Goal: Information Seeking & Learning: Learn about a topic

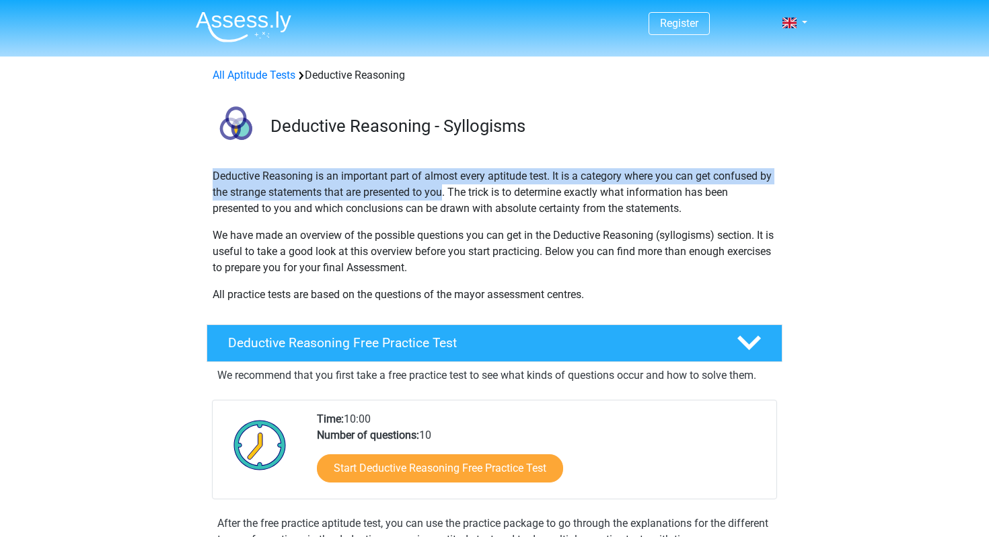
drag, startPoint x: 205, startPoint y: 178, endPoint x: 443, endPoint y: 188, distance: 239.1
click at [443, 188] on div "Deductive Reasoning is an important part of almost every aptitude test. It is a…" at bounding box center [494, 240] width 639 height 145
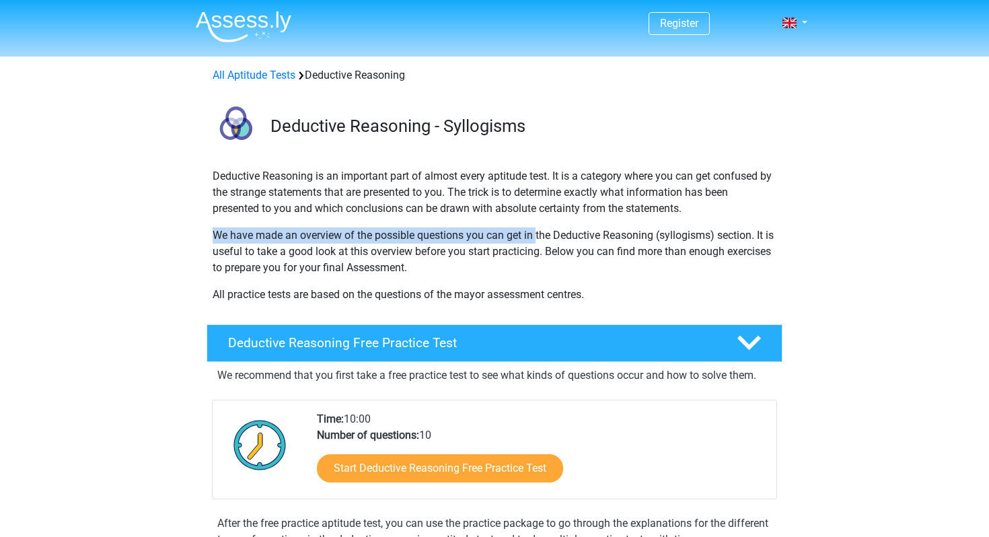
drag, startPoint x: 213, startPoint y: 233, endPoint x: 538, endPoint y: 234, distance: 324.3
click at [538, 234] on p "We have made an overview of the possible questions you can get in the Deductive…" at bounding box center [495, 251] width 564 height 48
drag, startPoint x: 204, startPoint y: 286, endPoint x: 639, endPoint y: 271, distance: 435.0
click at [639, 271] on div "Deductive Reasoning is an important part of almost every aptitude test. It is a…" at bounding box center [494, 240] width 639 height 145
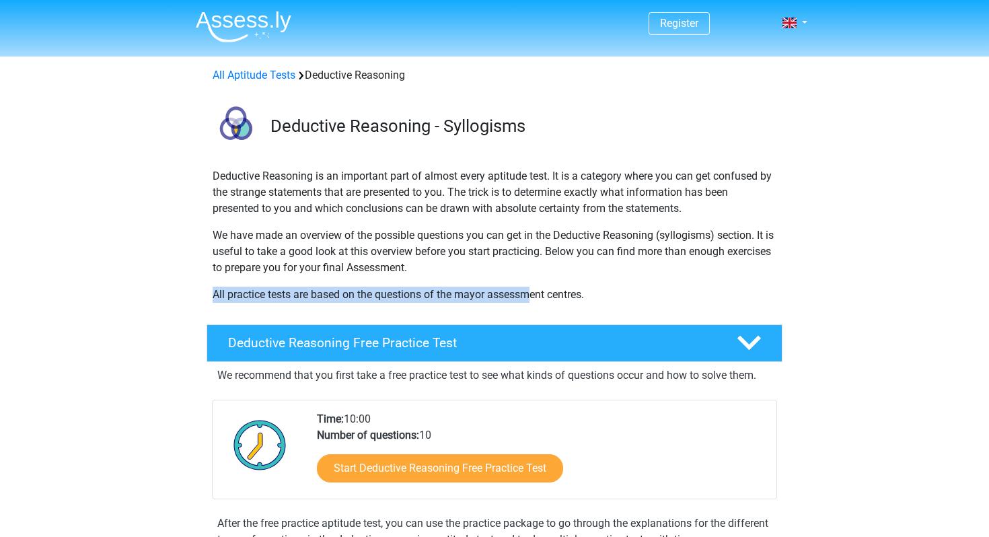
drag, startPoint x: 215, startPoint y: 296, endPoint x: 532, endPoint y: 299, distance: 317.6
click at [533, 299] on p "All practice tests are based on the questions of the mayor assessment centres." at bounding box center [495, 295] width 564 height 16
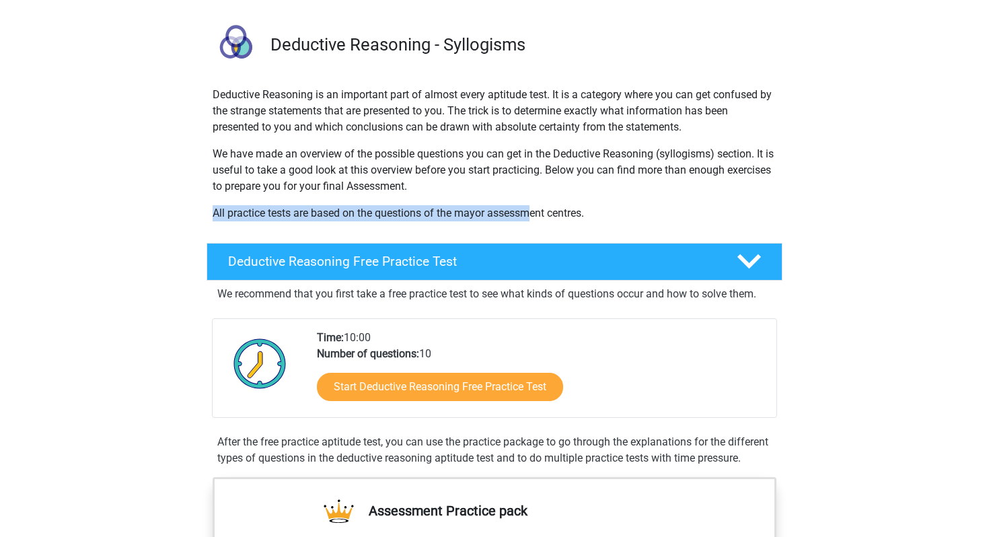
scroll to position [82, 0]
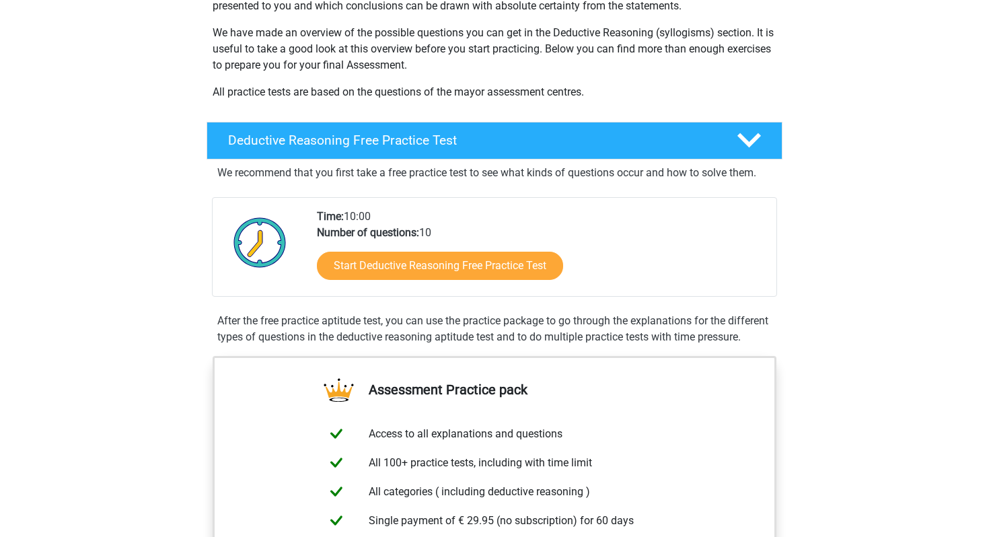
scroll to position [220, 0]
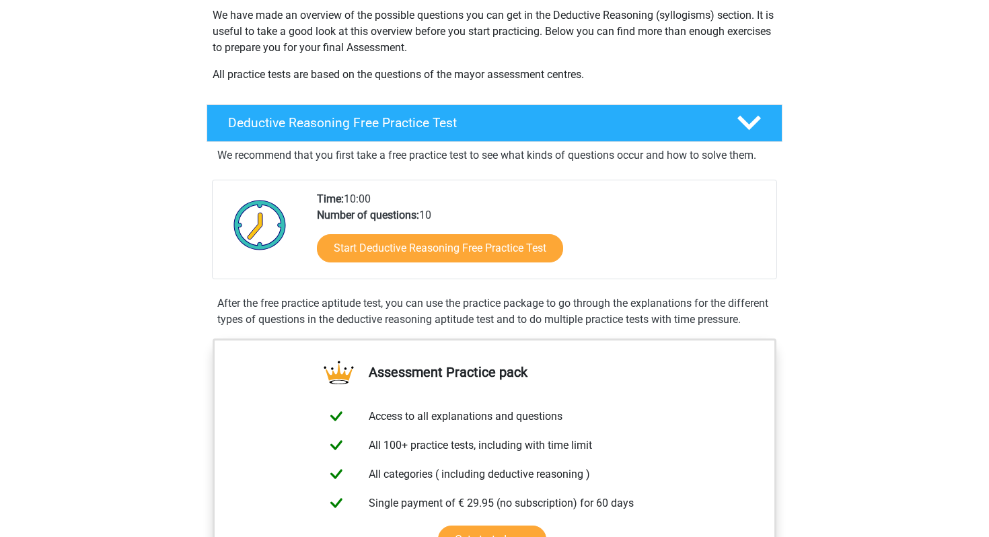
drag, startPoint x: 209, startPoint y: 301, endPoint x: 378, endPoint y: 331, distance: 172.1
click at [378, 331] on div "Deductive Reasoning Free Practice Test We recommend that you first take a free …" at bounding box center [494, 218] width 607 height 229
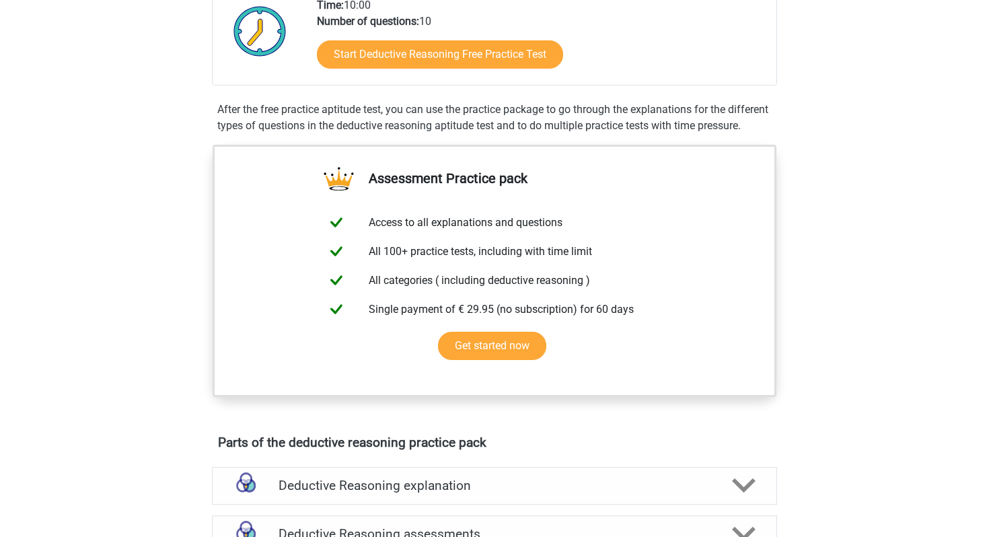
scroll to position [102, 0]
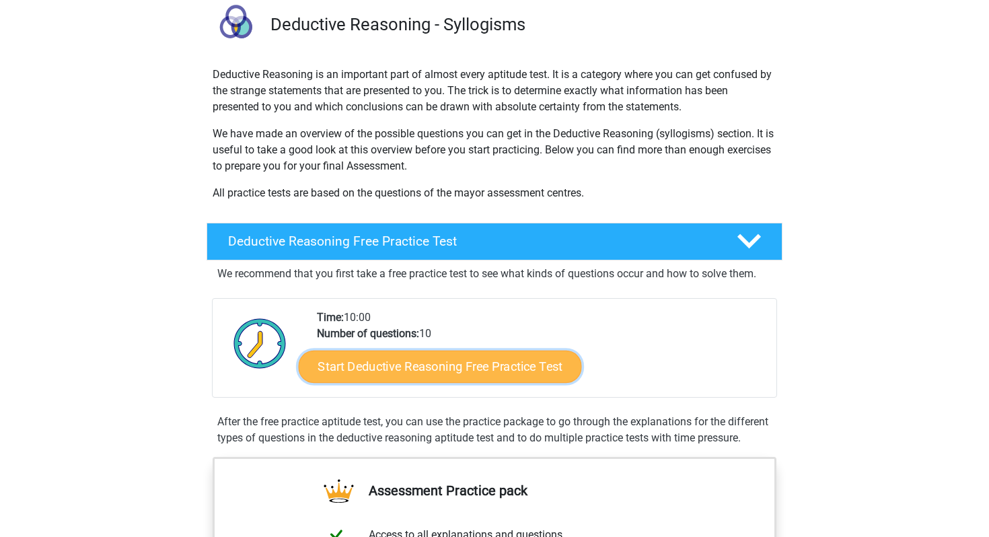
click at [404, 362] on link "Start Deductive Reasoning Free Practice Test" at bounding box center [440, 366] width 283 height 32
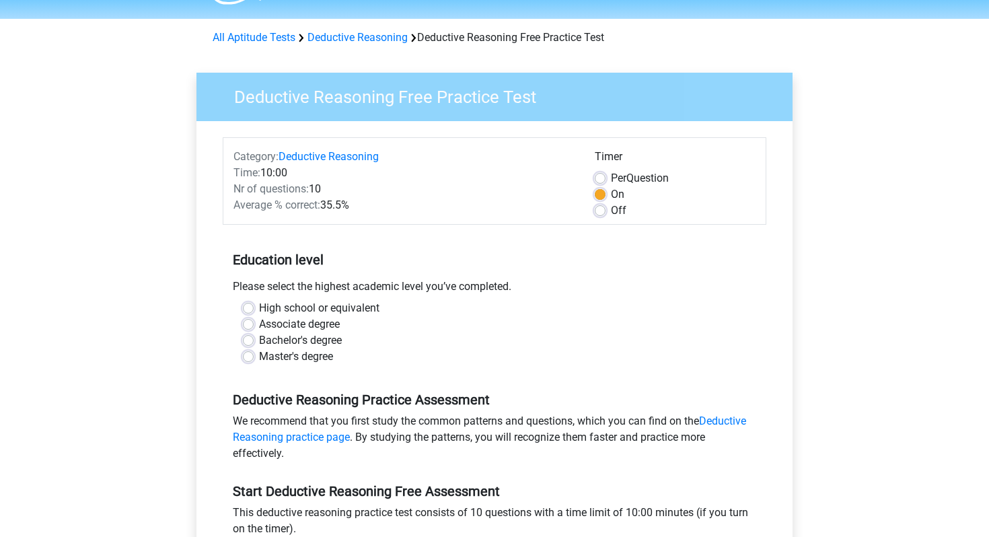
scroll to position [38, 0]
click at [259, 357] on label "Master's degree" at bounding box center [296, 356] width 74 height 16
click at [249, 357] on input "Master's degree" at bounding box center [248, 354] width 11 height 13
radio input "true"
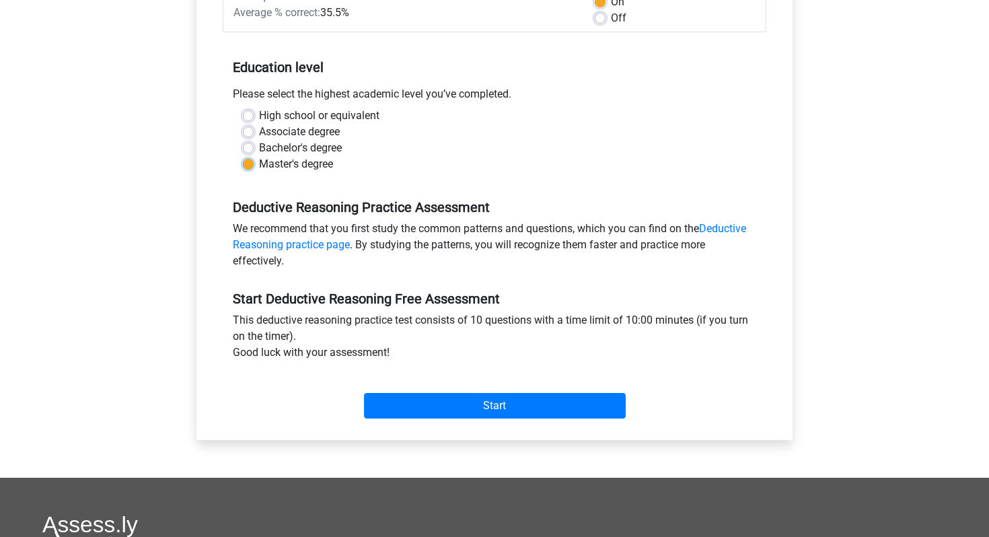
scroll to position [256, 0]
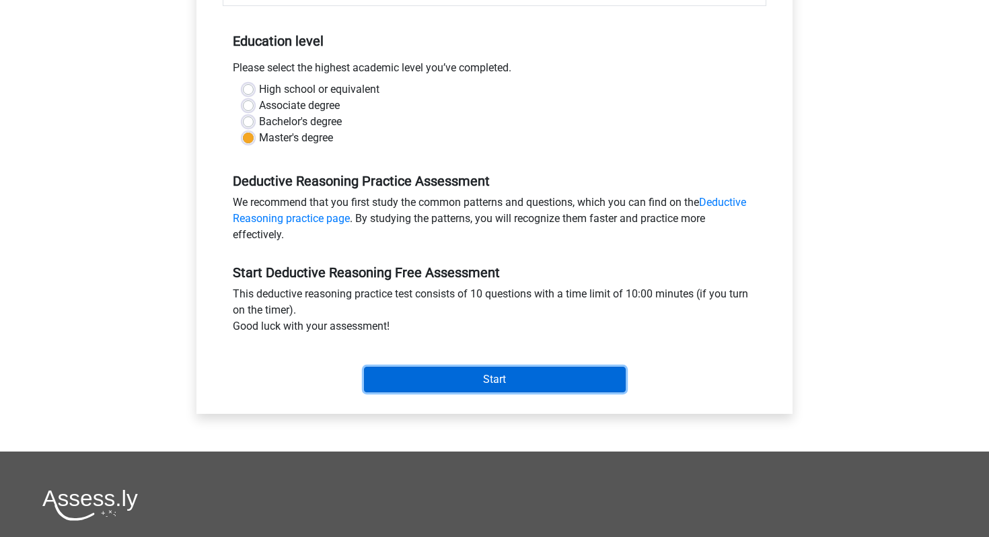
click at [420, 376] on input "Start" at bounding box center [495, 380] width 262 height 26
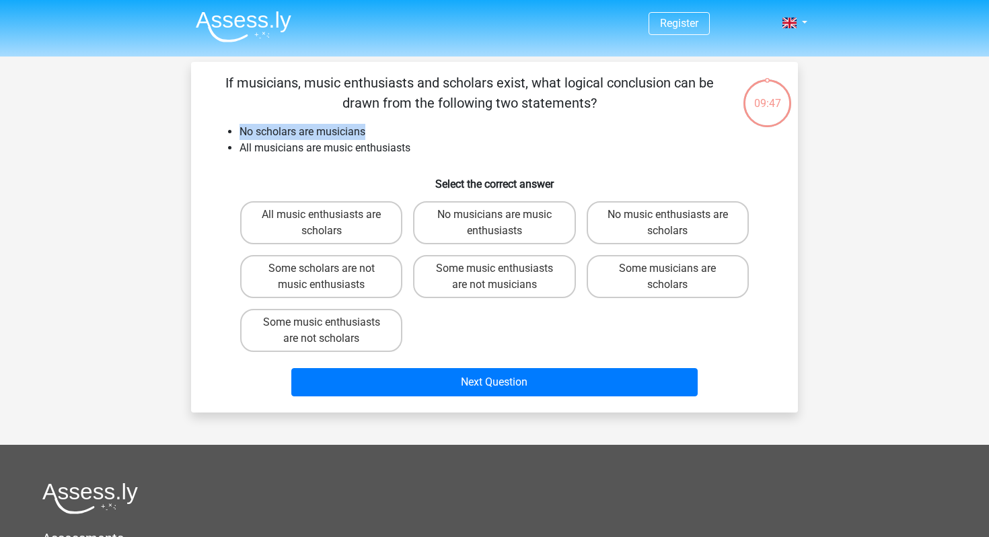
drag, startPoint x: 240, startPoint y: 131, endPoint x: 372, endPoint y: 134, distance: 132.6
click at [372, 134] on li "No scholars are musicians" at bounding box center [508, 132] width 537 height 16
click at [373, 134] on li "No scholars are musicians" at bounding box center [508, 132] width 537 height 16
click at [643, 227] on label "No music enthusiasts are scholars" at bounding box center [668, 222] width 162 height 43
click at [668, 223] on input "No music enthusiasts are scholars" at bounding box center [672, 219] width 9 height 9
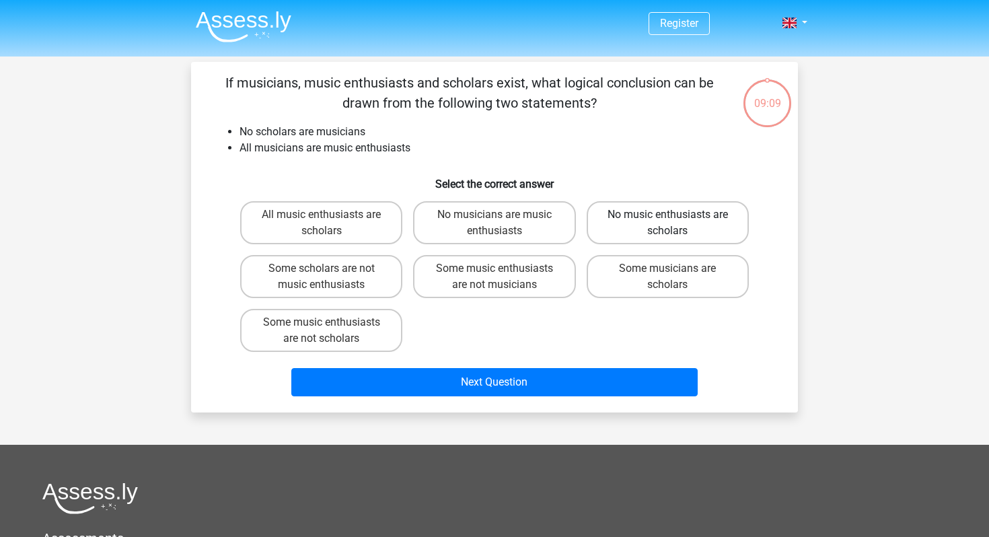
radio input "true"
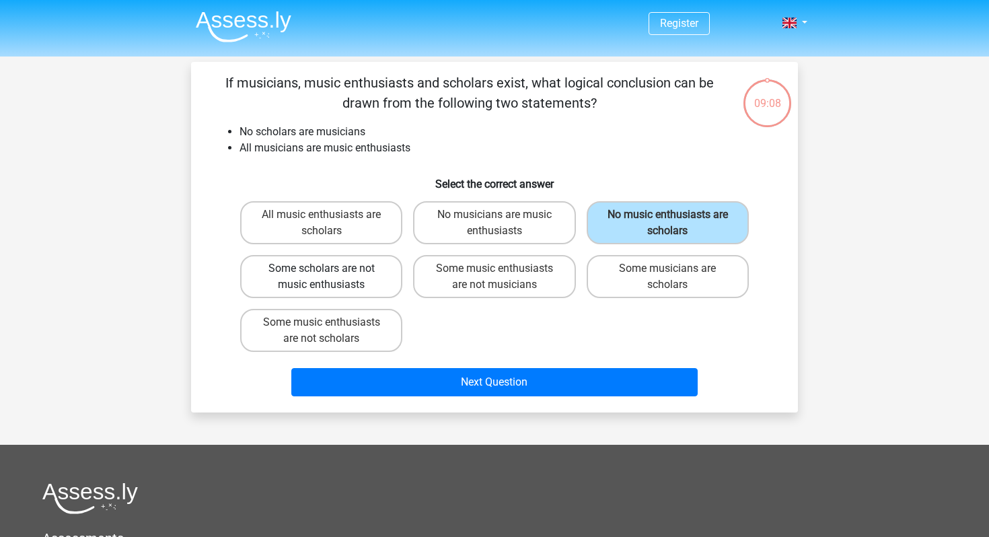
click at [340, 276] on label "Some scholars are not music enthusiasts" at bounding box center [321, 276] width 162 height 43
click at [330, 276] on input "Some scholars are not music enthusiasts" at bounding box center [326, 272] width 9 height 9
radio input "true"
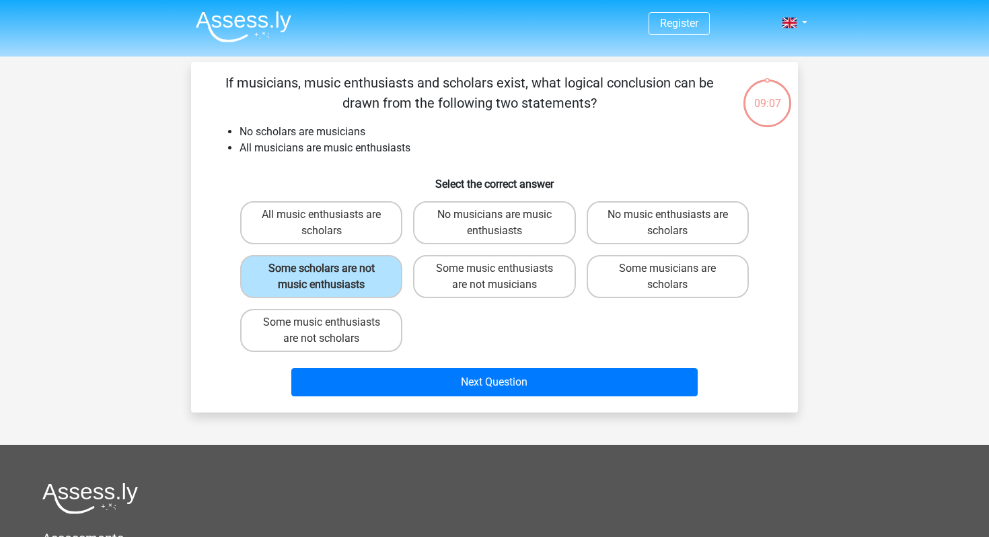
click at [661, 198] on div "No music enthusiasts are scholars" at bounding box center [667, 223] width 173 height 54
click at [660, 212] on label "No music enthusiasts are scholars" at bounding box center [668, 222] width 162 height 43
click at [668, 215] on input "No music enthusiasts are scholars" at bounding box center [672, 219] width 9 height 9
radio input "true"
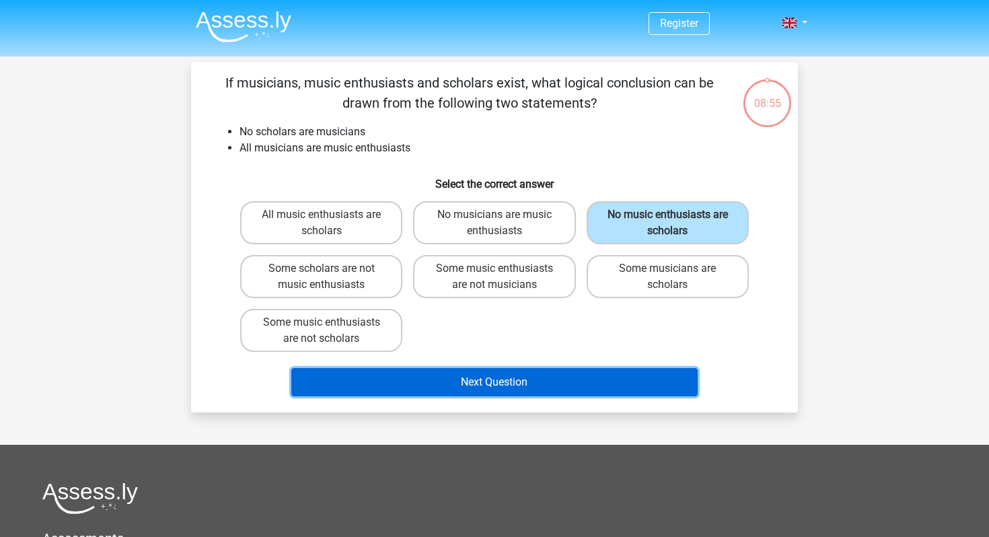
click at [577, 383] on button "Next Question" at bounding box center [494, 382] width 407 height 28
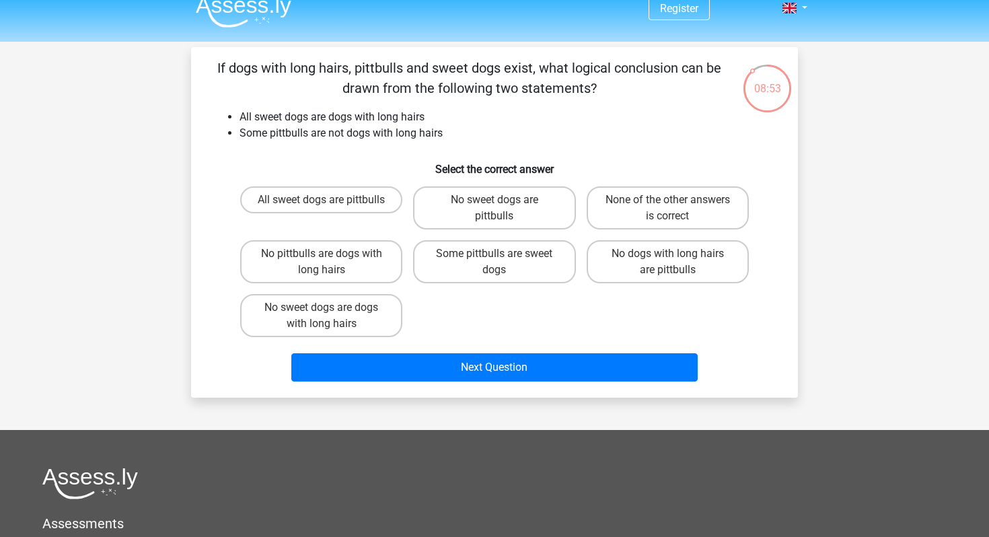
scroll to position [14, 0]
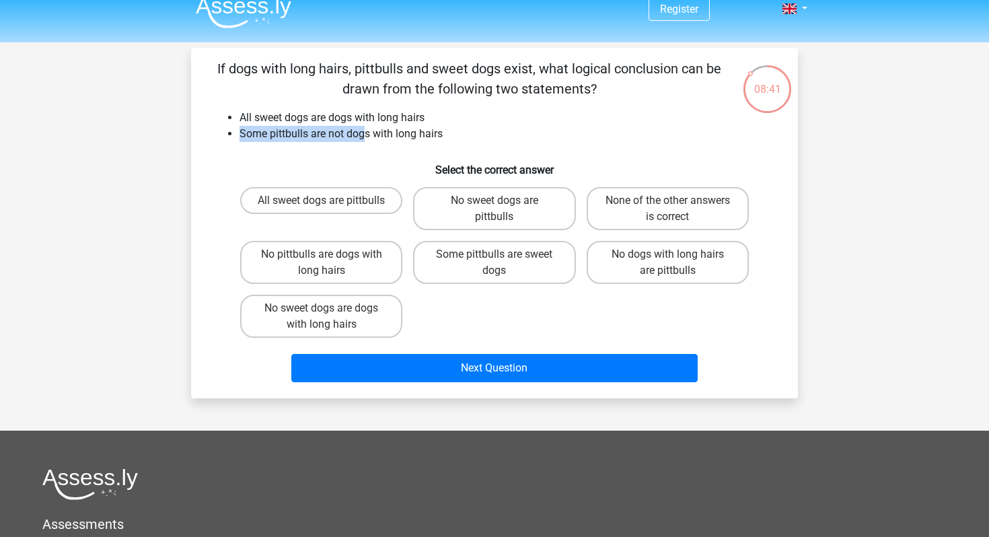
drag, startPoint x: 241, startPoint y: 135, endPoint x: 365, endPoint y: 141, distance: 124.6
click at [365, 141] on li "Some pittbulls are not dogs with long hairs" at bounding box center [508, 134] width 537 height 16
click at [370, 143] on div "If dogs with long hairs, pittbulls and sweet dogs exist, what logical conclusio…" at bounding box center [494, 223] width 596 height 329
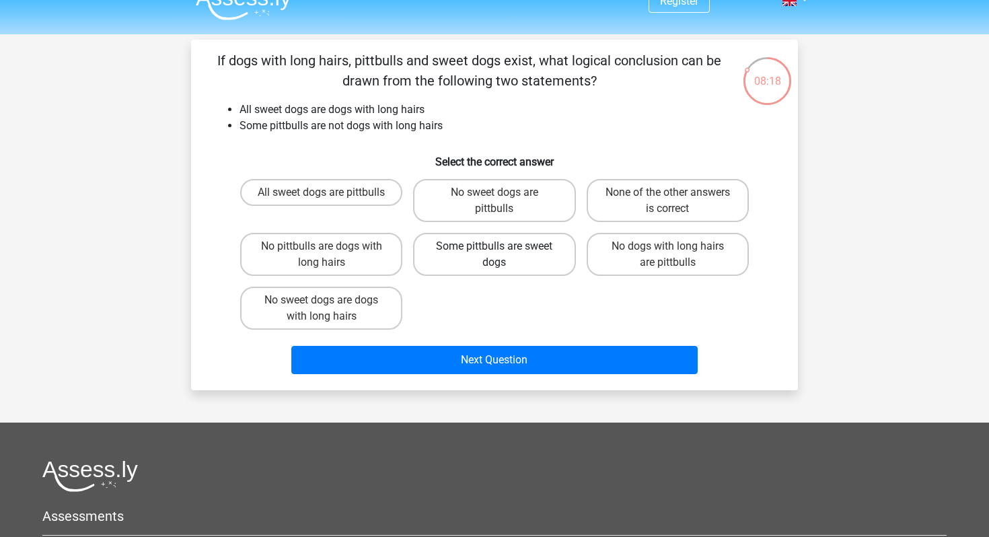
click at [483, 263] on label "Some pittbulls are sweet dogs" at bounding box center [494, 254] width 162 height 43
click at [495, 255] on input "Some pittbulls are sweet dogs" at bounding box center [499, 250] width 9 height 9
radio input "true"
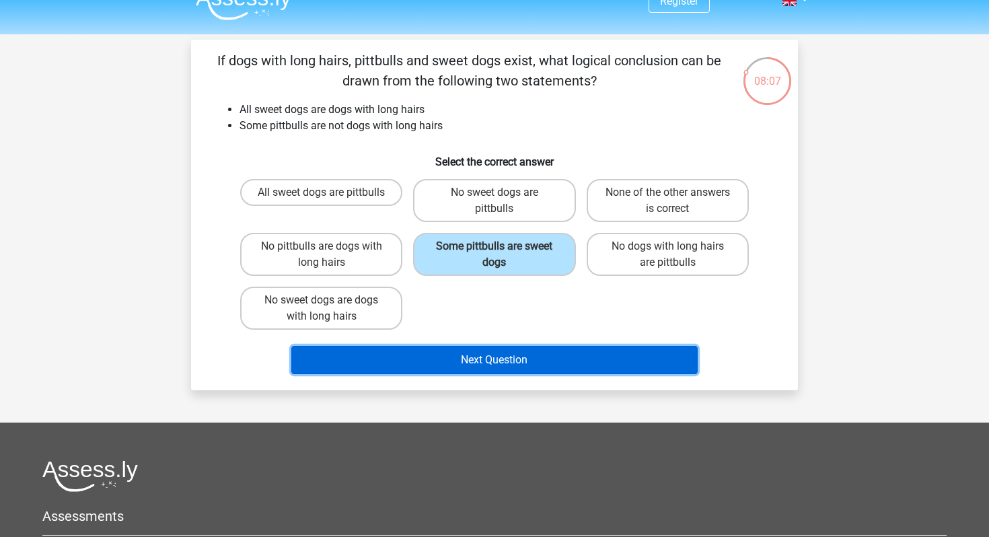
click at [482, 362] on button "Next Question" at bounding box center [494, 360] width 407 height 28
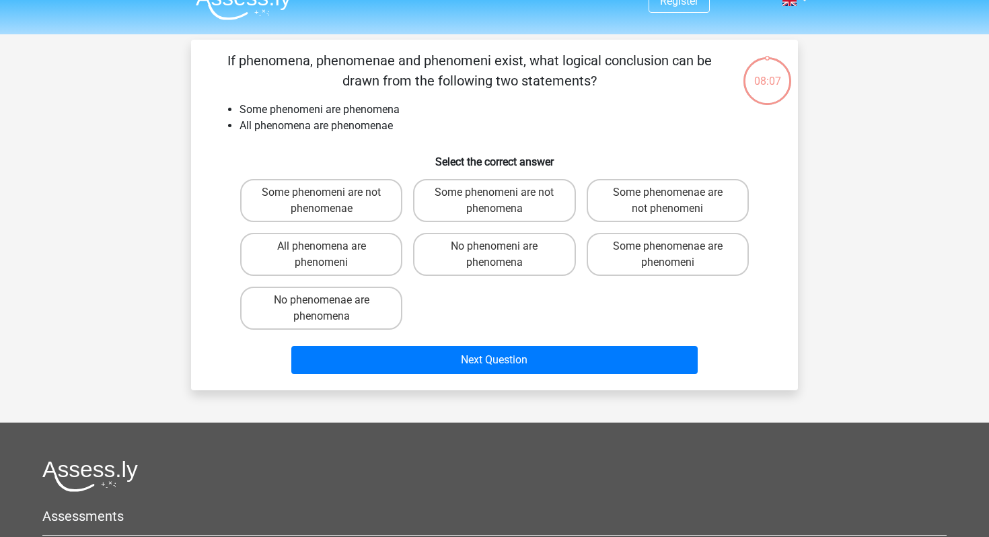
scroll to position [16, 0]
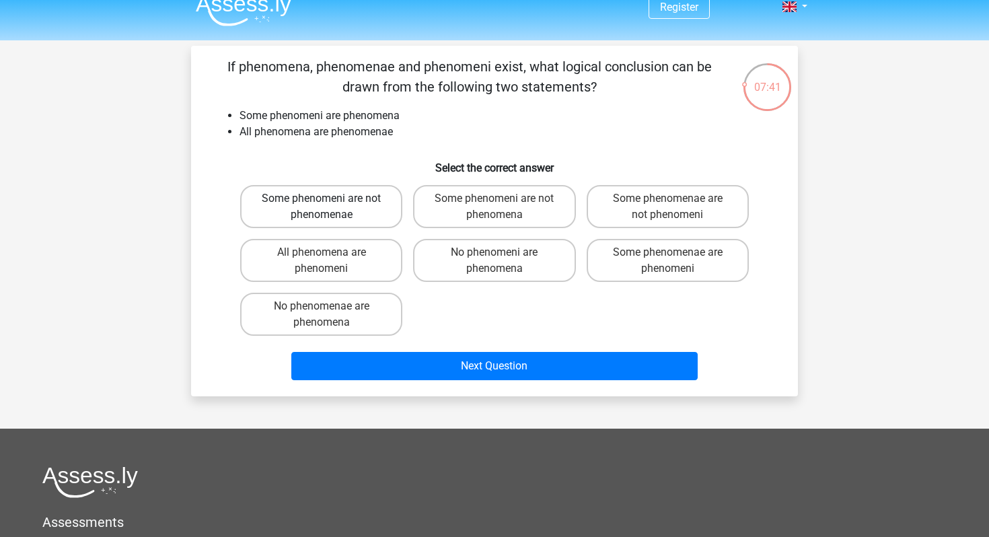
click at [372, 208] on label "Some phenomeni are not phenomenae" at bounding box center [321, 206] width 162 height 43
click at [330, 207] on input "Some phenomeni are not phenomenae" at bounding box center [326, 203] width 9 height 9
radio input "true"
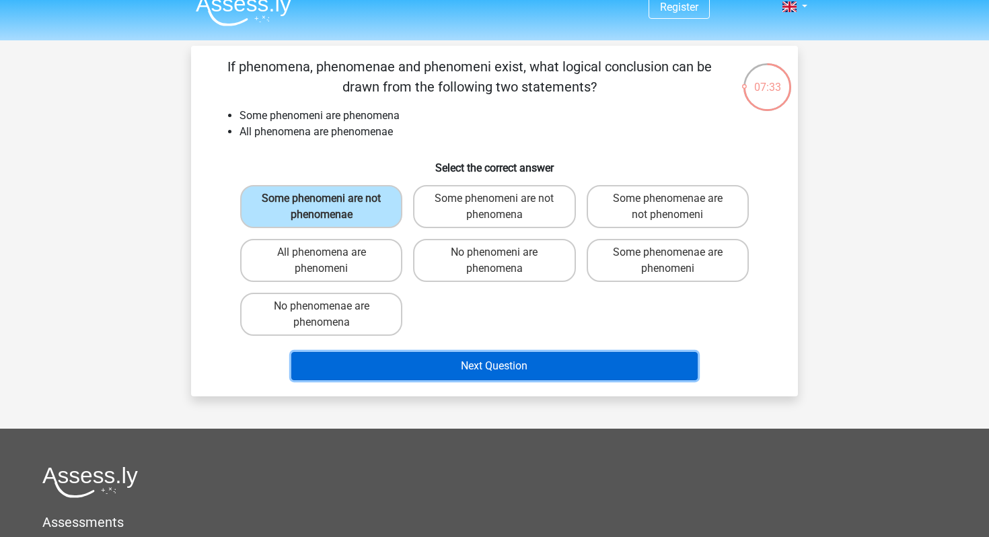
click at [485, 371] on button "Next Question" at bounding box center [494, 366] width 407 height 28
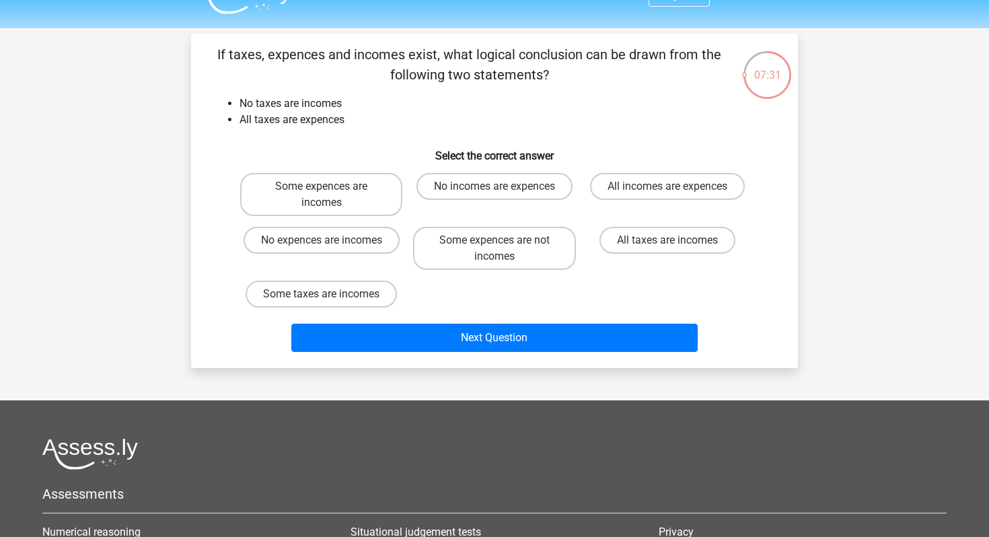
scroll to position [24, 0]
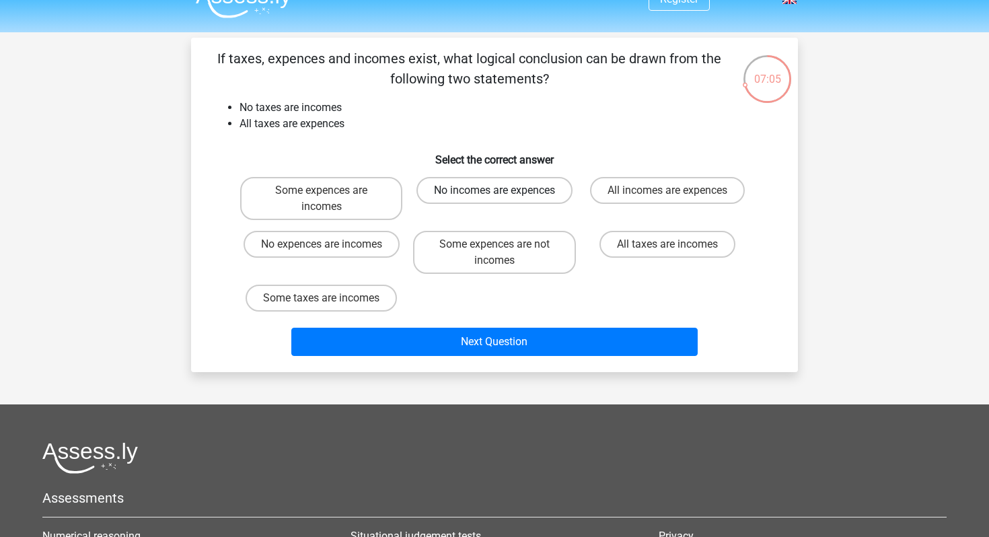
click at [505, 190] on label "No incomes are expences" at bounding box center [495, 190] width 156 height 27
click at [503, 190] on input "No incomes are expences" at bounding box center [499, 194] width 9 height 9
radio input "true"
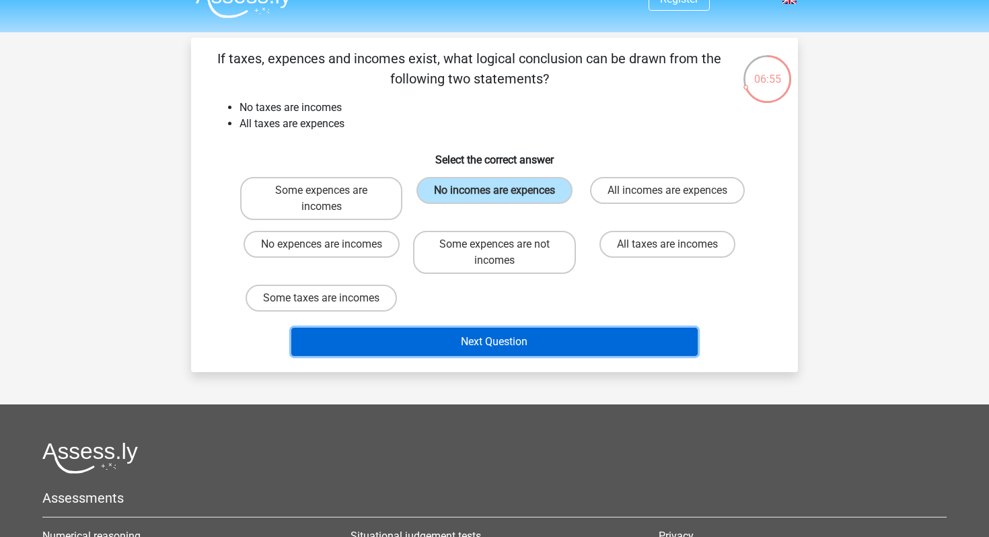
click at [486, 341] on button "Next Question" at bounding box center [494, 342] width 407 height 28
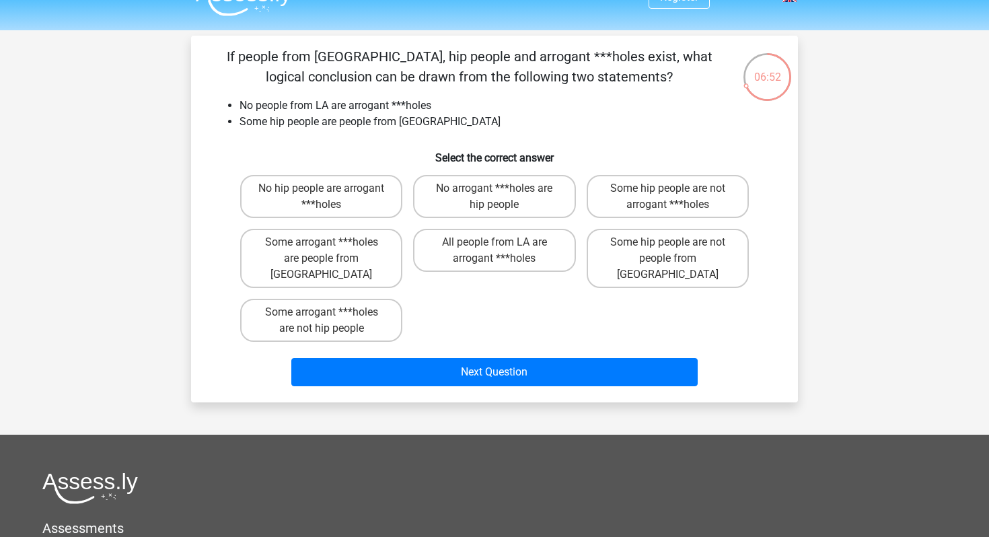
scroll to position [0, 0]
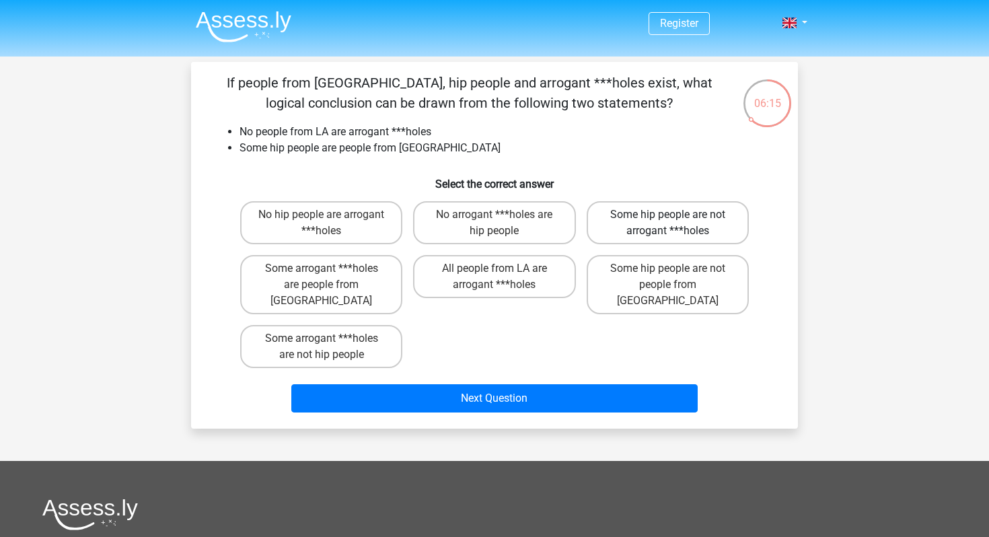
click at [642, 233] on label "Some hip people are not arrogant ***holes" at bounding box center [668, 222] width 162 height 43
click at [668, 223] on input "Some hip people are not arrogant ***holes" at bounding box center [672, 219] width 9 height 9
radio input "true"
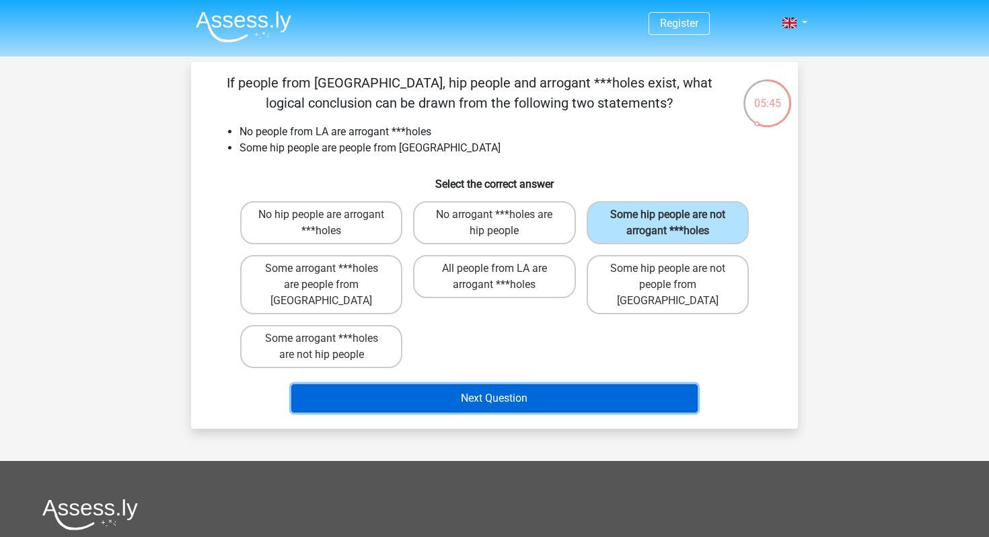
click at [519, 384] on button "Next Question" at bounding box center [494, 398] width 407 height 28
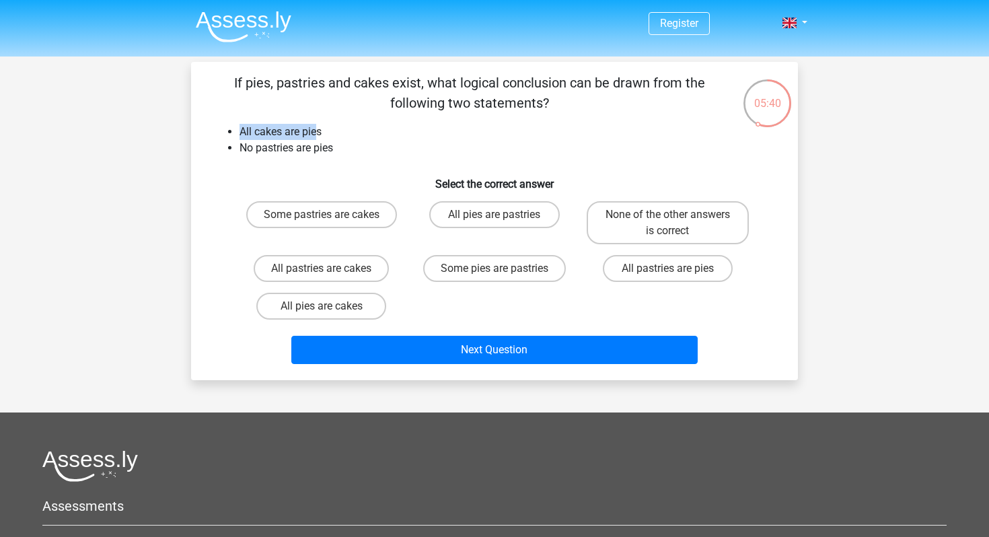
drag, startPoint x: 240, startPoint y: 133, endPoint x: 318, endPoint y: 133, distance: 78.1
click at [318, 133] on li "All cakes are pies" at bounding box center [508, 132] width 537 height 16
click at [350, 145] on li "No pastries are pies" at bounding box center [508, 148] width 537 height 16
click at [350, 308] on label "All pies are cakes" at bounding box center [321, 306] width 130 height 27
click at [330, 308] on input "All pies are cakes" at bounding box center [326, 310] width 9 height 9
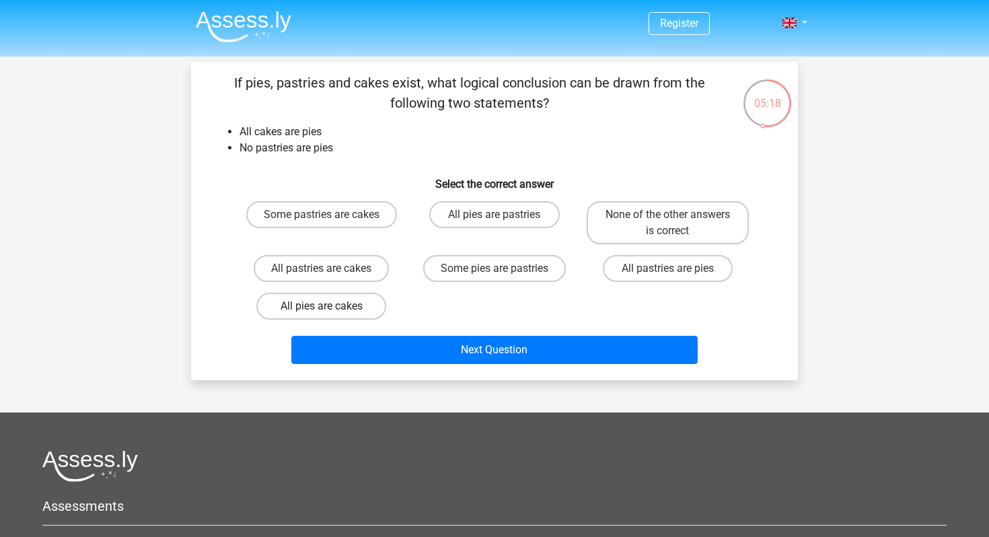
radio input "true"
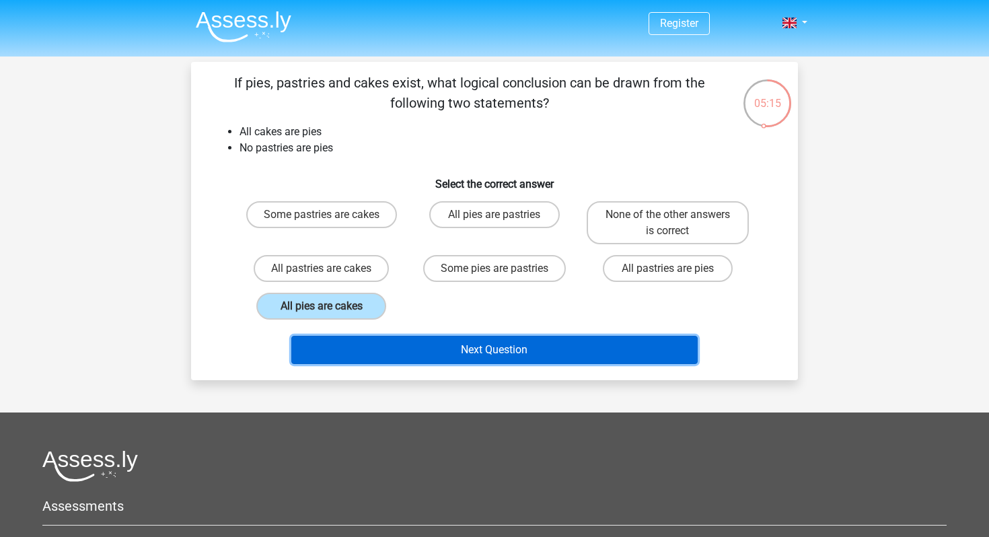
click at [382, 355] on button "Next Question" at bounding box center [494, 350] width 407 height 28
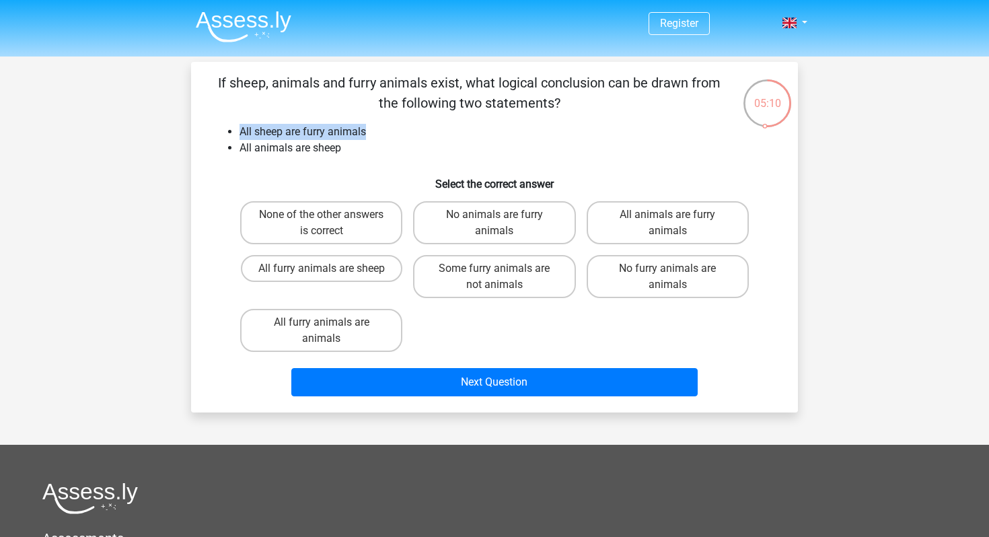
drag, startPoint x: 231, startPoint y: 129, endPoint x: 384, endPoint y: 133, distance: 152.8
click at [384, 133] on li "All sheep are furry animals" at bounding box center [508, 132] width 537 height 16
click at [394, 135] on li "All sheep are furry animals" at bounding box center [508, 132] width 537 height 16
drag, startPoint x: 240, startPoint y: 149, endPoint x: 344, endPoint y: 159, distance: 104.8
click at [344, 160] on div "If sheep, animals and furry animals exist, what logical conclusion can be drawn…" at bounding box center [494, 237] width 596 height 329
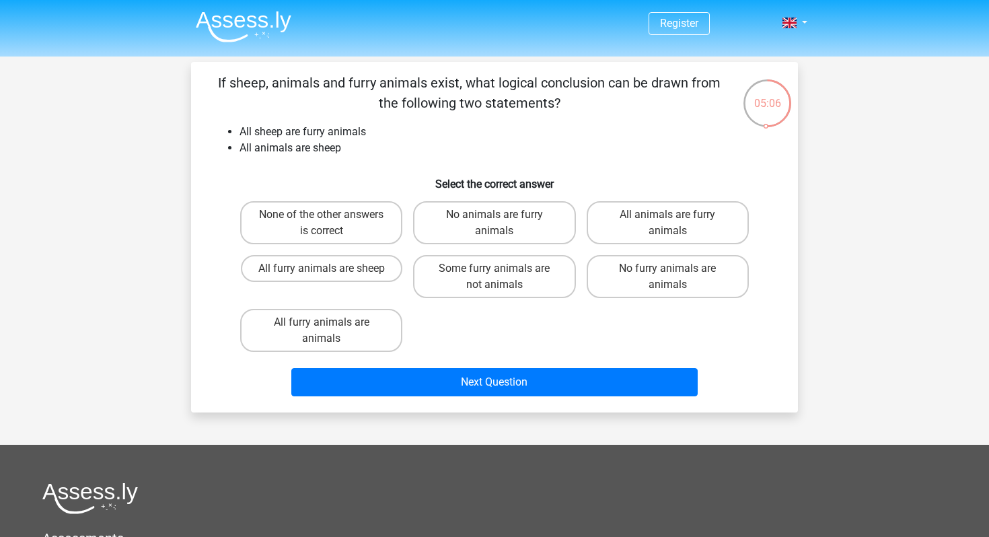
click at [350, 157] on div "If sheep, animals and furry animals exist, what logical conclusion can be drawn…" at bounding box center [494, 237] width 596 height 329
click at [318, 273] on label "All furry animals are sheep" at bounding box center [321, 268] width 161 height 27
click at [322, 273] on input "All furry animals are sheep" at bounding box center [326, 272] width 9 height 9
radio input "true"
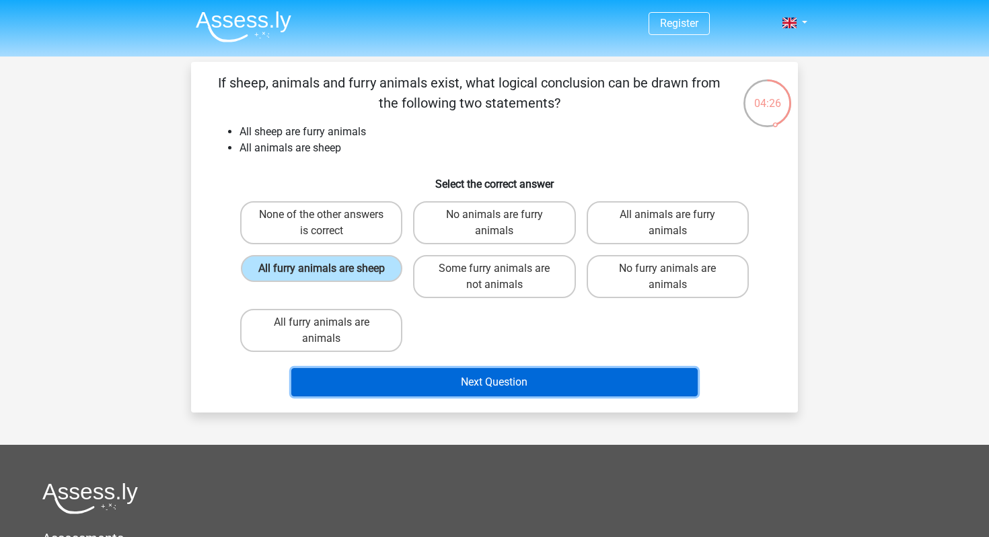
click at [356, 375] on button "Next Question" at bounding box center [494, 382] width 407 height 28
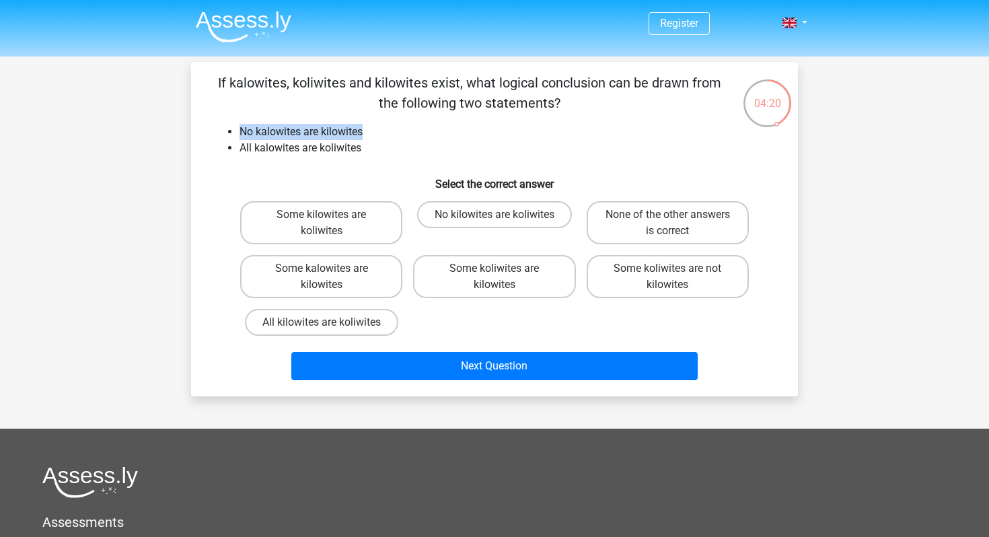
drag, startPoint x: 240, startPoint y: 132, endPoint x: 363, endPoint y: 131, distance: 123.1
click at [363, 131] on li "No kalowites are kilowites" at bounding box center [508, 132] width 537 height 16
drag, startPoint x: 237, startPoint y: 147, endPoint x: 386, endPoint y: 165, distance: 150.5
click at [386, 165] on div "If kalowites, koliwites and kilowites exist, what logical conclusion can be dra…" at bounding box center [494, 229] width 596 height 313
drag, startPoint x: 236, startPoint y: 155, endPoint x: 399, endPoint y: 175, distance: 164.0
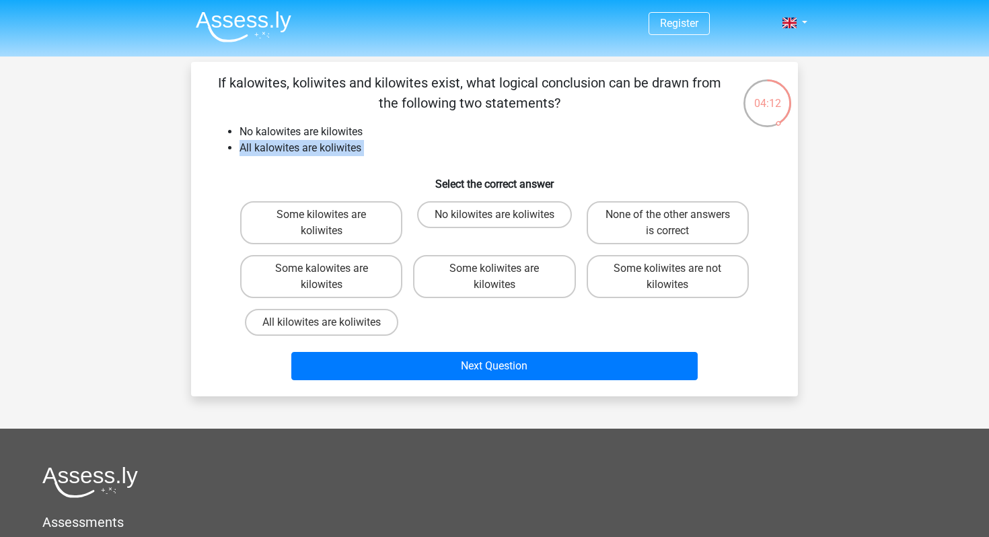
click at [399, 175] on div "If kalowites, koliwites and kilowites exist, what logical conclusion can be dra…" at bounding box center [494, 229] width 596 height 313
click at [538, 221] on label "No kilowites are koliwites" at bounding box center [494, 214] width 155 height 27
click at [503, 221] on input "No kilowites are koliwites" at bounding box center [499, 219] width 9 height 9
radio input "true"
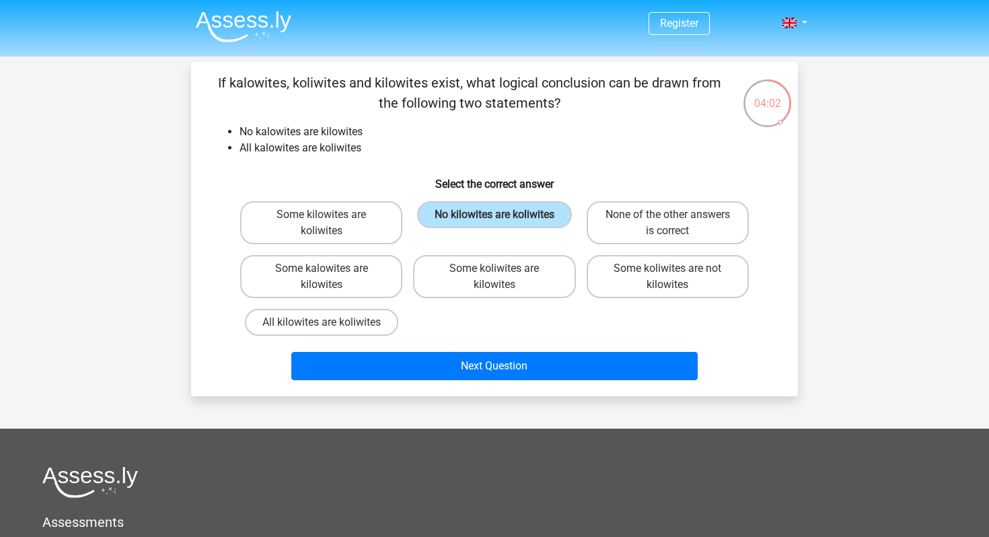
click at [433, 147] on li "All kalowites are koliwites" at bounding box center [508, 148] width 537 height 16
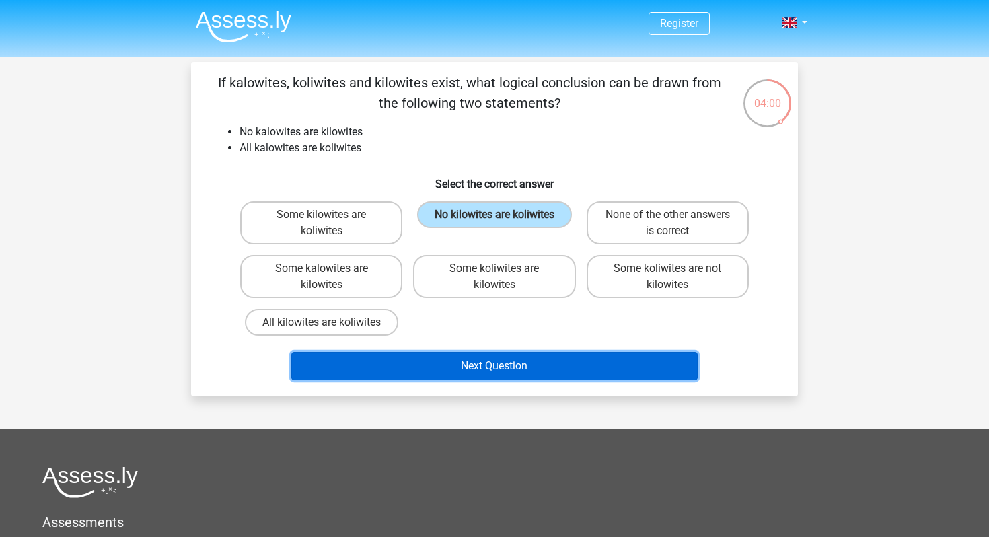
click at [464, 367] on button "Next Question" at bounding box center [494, 366] width 407 height 28
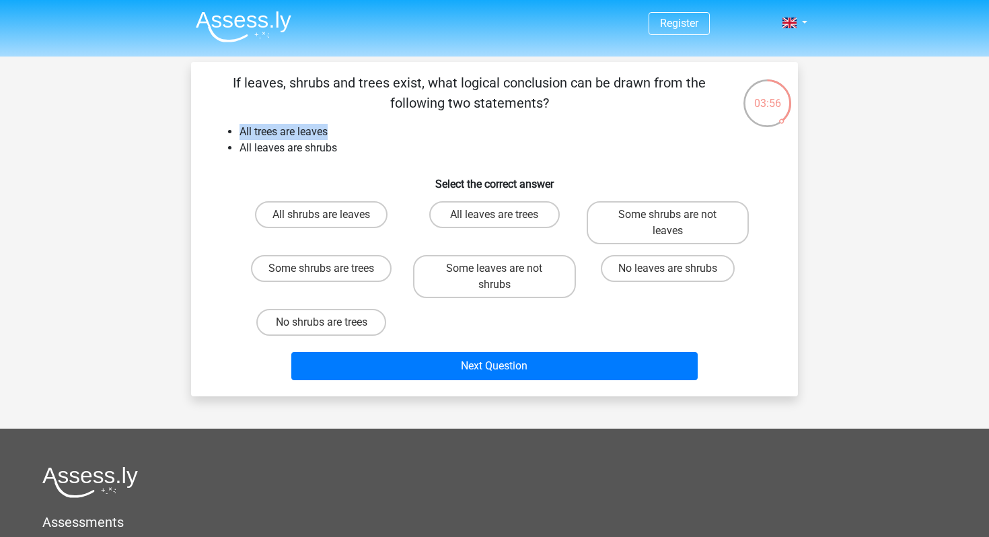
drag, startPoint x: 239, startPoint y: 131, endPoint x: 359, endPoint y: 131, distance: 119.8
click at [359, 131] on ul "All trees are leaves All leaves are shrubs" at bounding box center [495, 140] width 564 height 32
drag, startPoint x: 241, startPoint y: 146, endPoint x: 396, endPoint y: 147, distance: 155.4
click at [396, 147] on li "All leaves are shrubs" at bounding box center [508, 148] width 537 height 16
click at [371, 174] on h6 "Select the correct answer" at bounding box center [495, 179] width 564 height 24
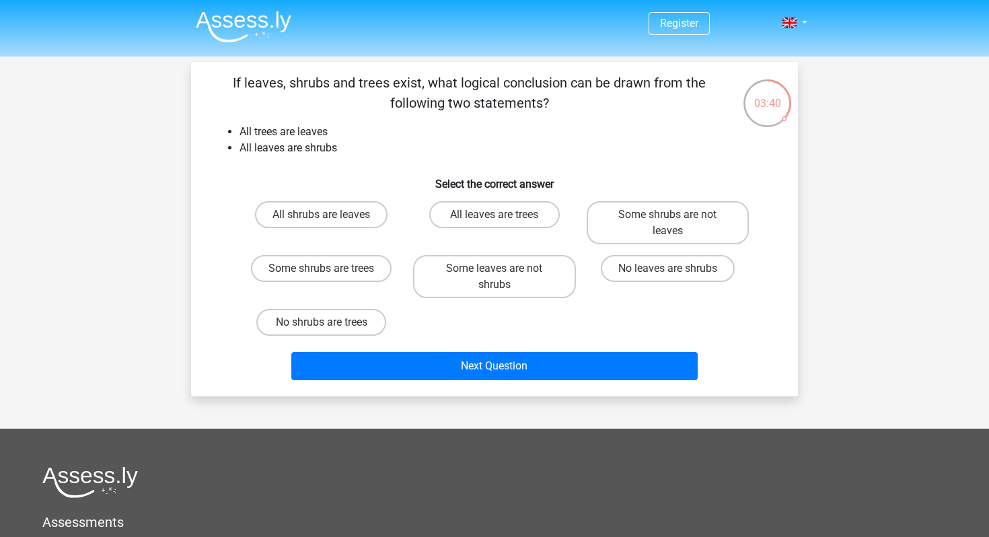
click at [500, 222] on input "All leaves are trees" at bounding box center [499, 219] width 9 height 9
radio input "true"
click at [373, 222] on label "All shrubs are leaves" at bounding box center [321, 214] width 133 height 27
click at [330, 222] on input "All shrubs are leaves" at bounding box center [326, 219] width 9 height 9
radio input "true"
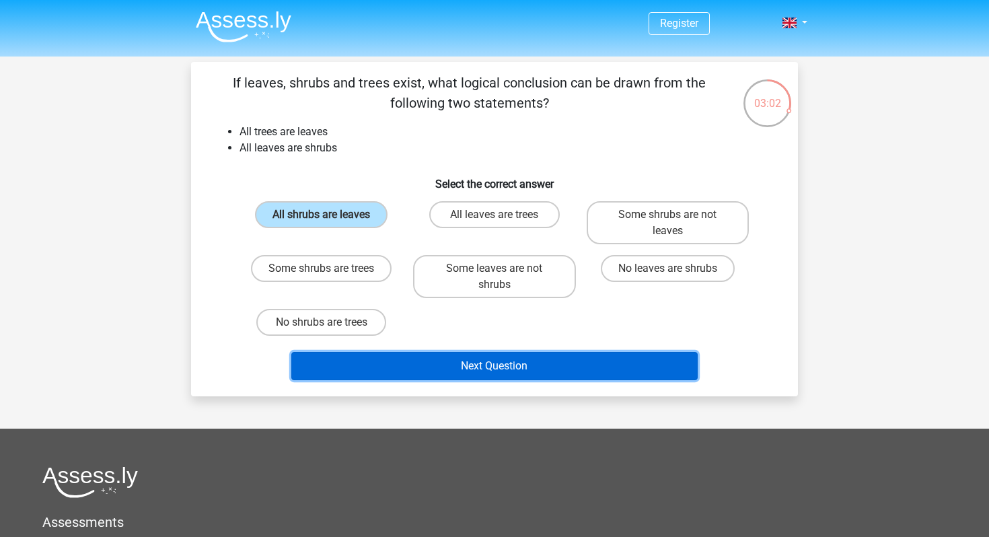
click at [392, 359] on button "Next Question" at bounding box center [494, 366] width 407 height 28
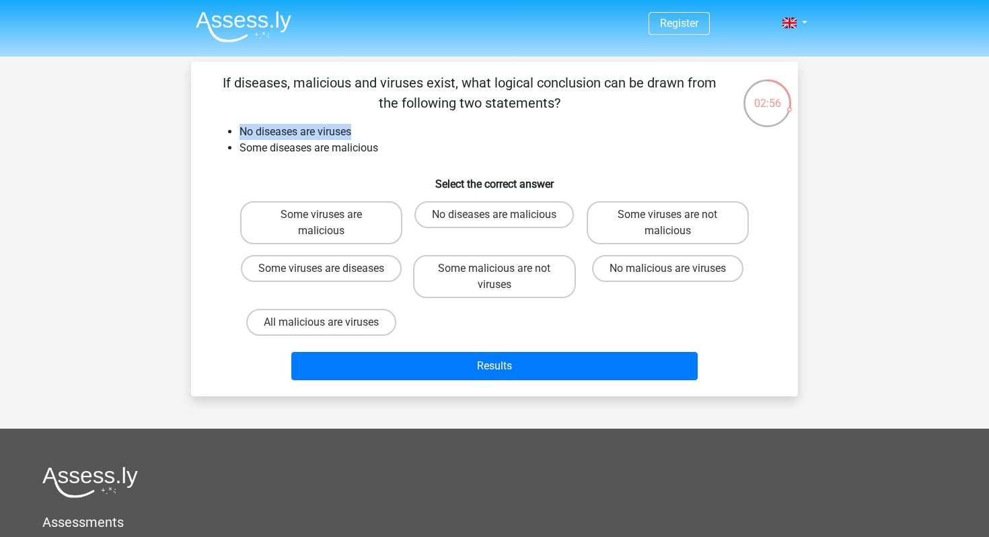
drag, startPoint x: 242, startPoint y: 131, endPoint x: 360, endPoint y: 130, distance: 118.4
click at [360, 130] on li "No diseases are viruses" at bounding box center [508, 132] width 537 height 16
click at [278, 140] on li "Some diseases are malicious" at bounding box center [508, 148] width 537 height 16
drag, startPoint x: 242, startPoint y: 150, endPoint x: 261, endPoint y: 153, distance: 19.8
click at [262, 153] on li "Some diseases are malicious" at bounding box center [508, 148] width 537 height 16
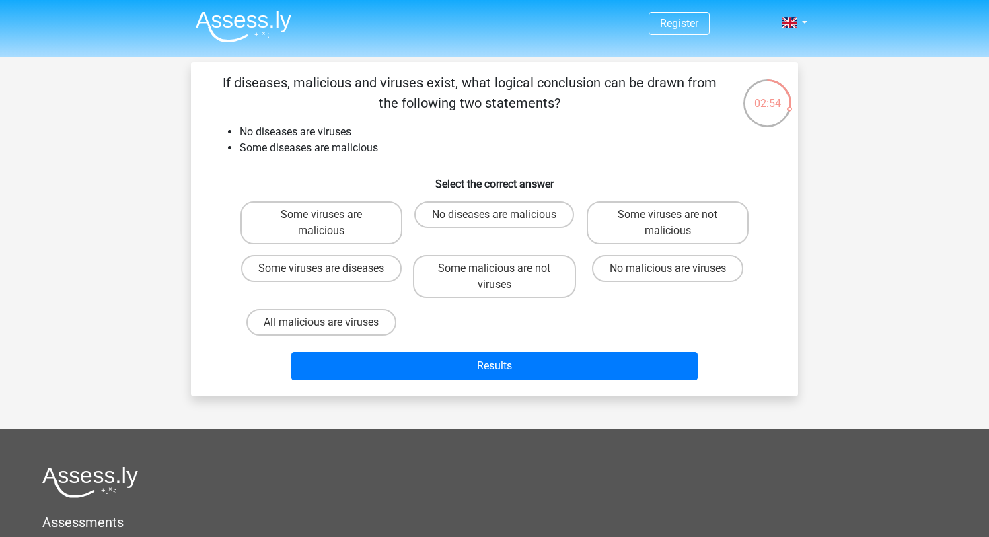
click at [287, 163] on div "If diseases, malicious and viruses exist, what logical conclusion can be drawn …" at bounding box center [494, 229] width 596 height 313
click at [361, 236] on label "Some viruses are malicious" at bounding box center [321, 222] width 162 height 43
click at [330, 223] on input "Some viruses are malicious" at bounding box center [326, 219] width 9 height 9
radio input "true"
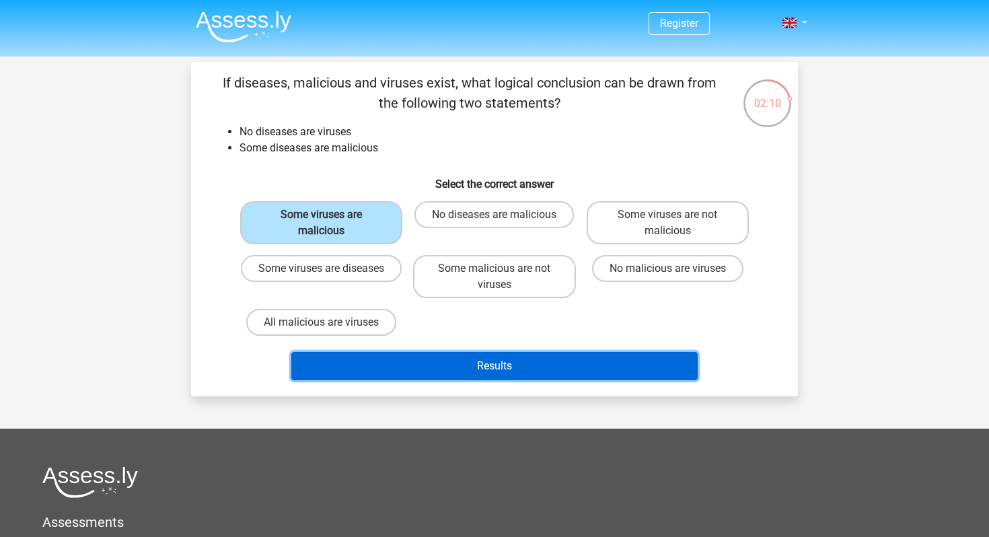
click at [355, 370] on button "Results" at bounding box center [494, 366] width 407 height 28
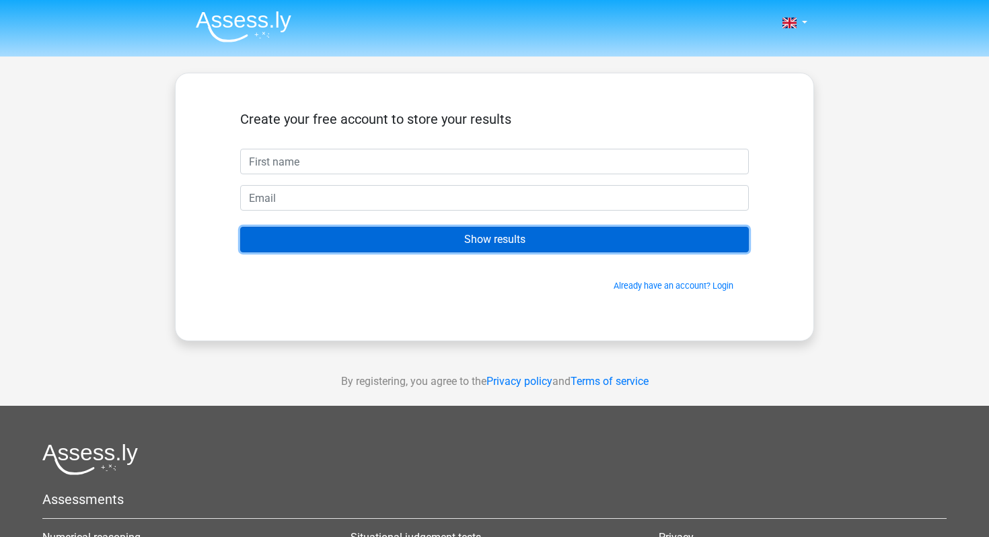
click at [397, 241] on input "Show results" at bounding box center [494, 240] width 509 height 26
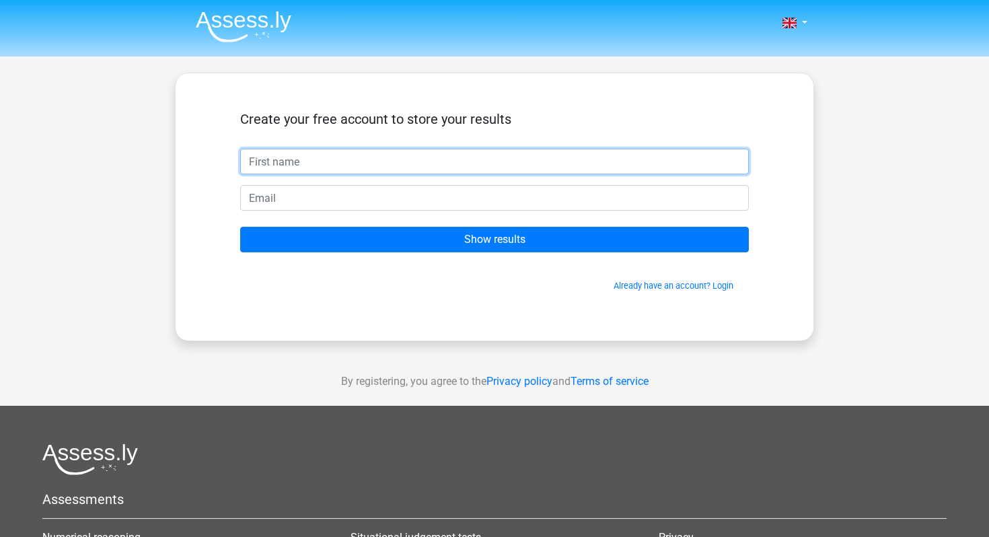
click at [333, 165] on input "text" at bounding box center [494, 162] width 509 height 26
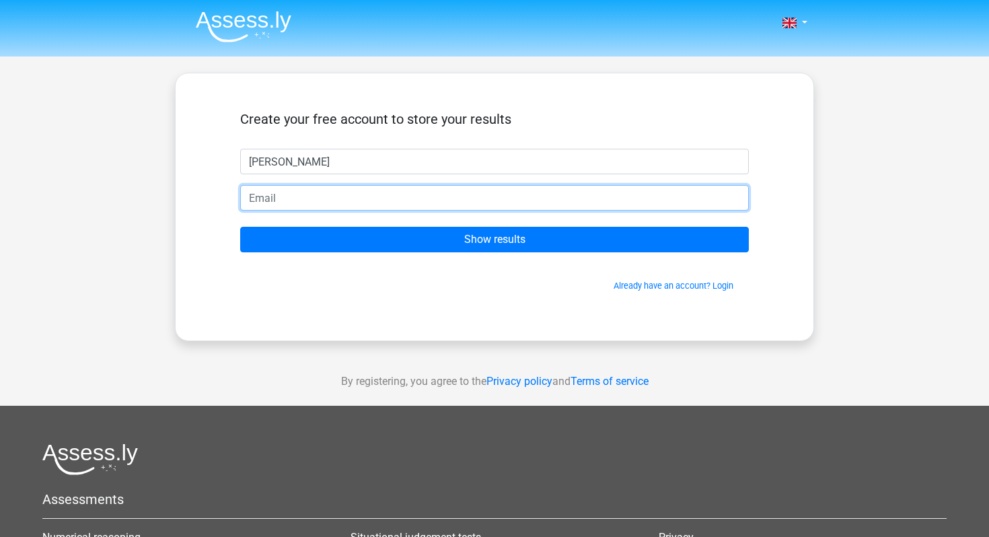
click at [299, 196] on input "email" at bounding box center [494, 198] width 509 height 26
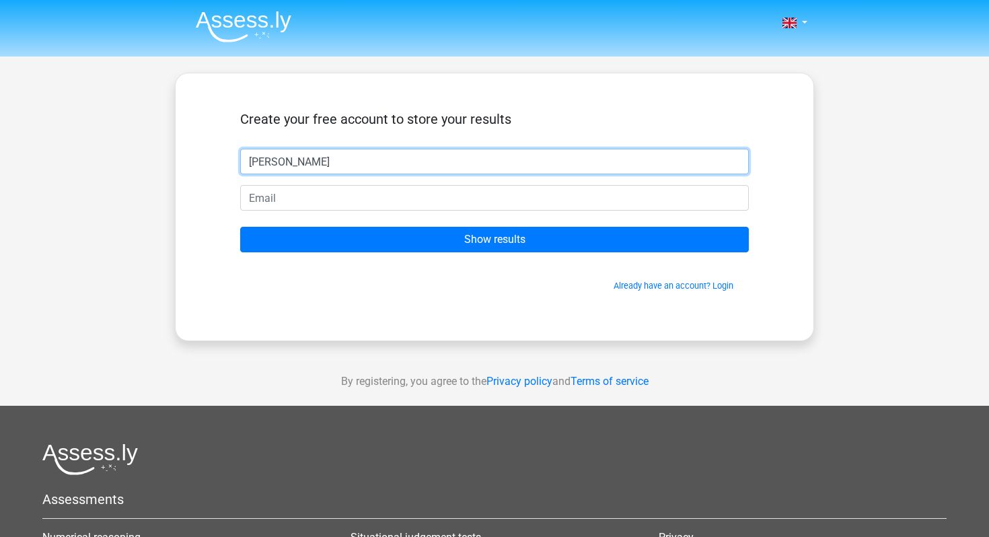
click at [291, 156] on input "Viviana" at bounding box center [494, 162] width 509 height 26
type input "Viv"
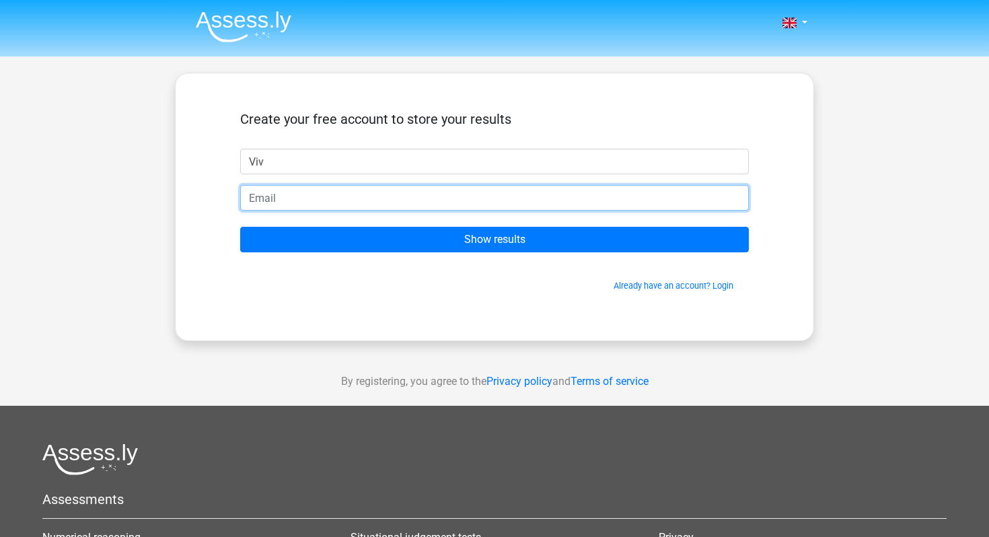
click at [272, 200] on input "email" at bounding box center [494, 198] width 509 height 26
click at [316, 199] on input "email" at bounding box center [494, 198] width 509 height 26
type input "[PERSON_NAME][EMAIL_ADDRESS][PERSON_NAME][DOMAIN_NAME]"
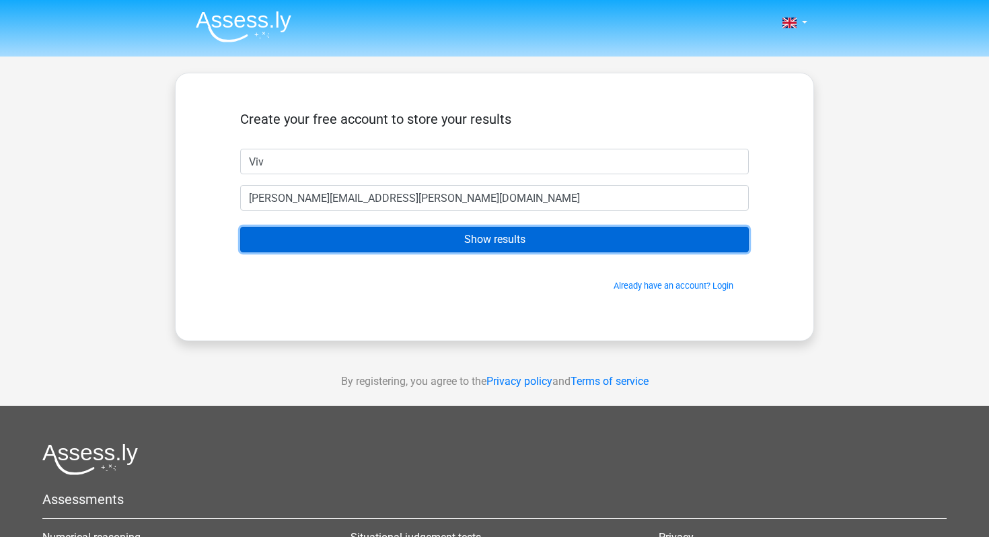
click at [361, 243] on input "Show results" at bounding box center [494, 240] width 509 height 26
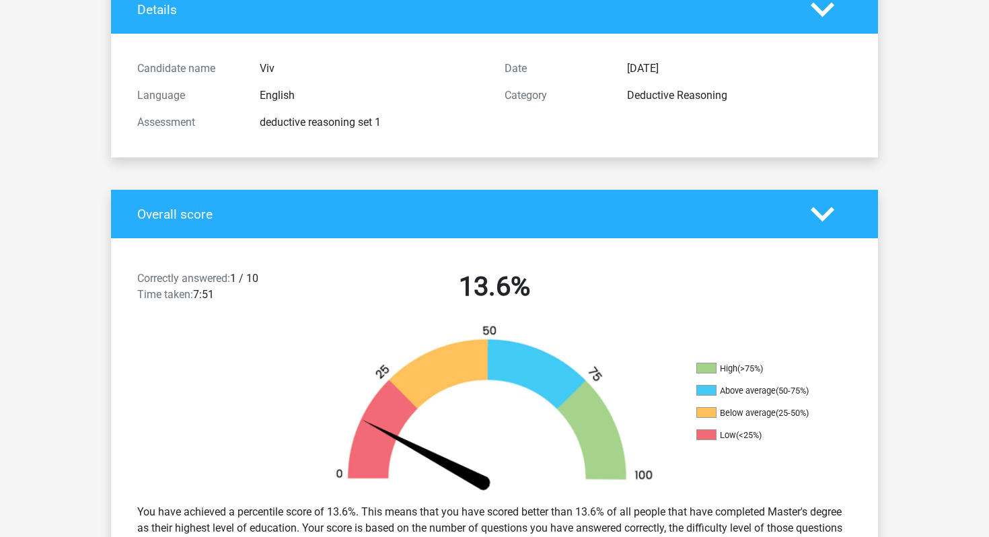
scroll to position [104, 0]
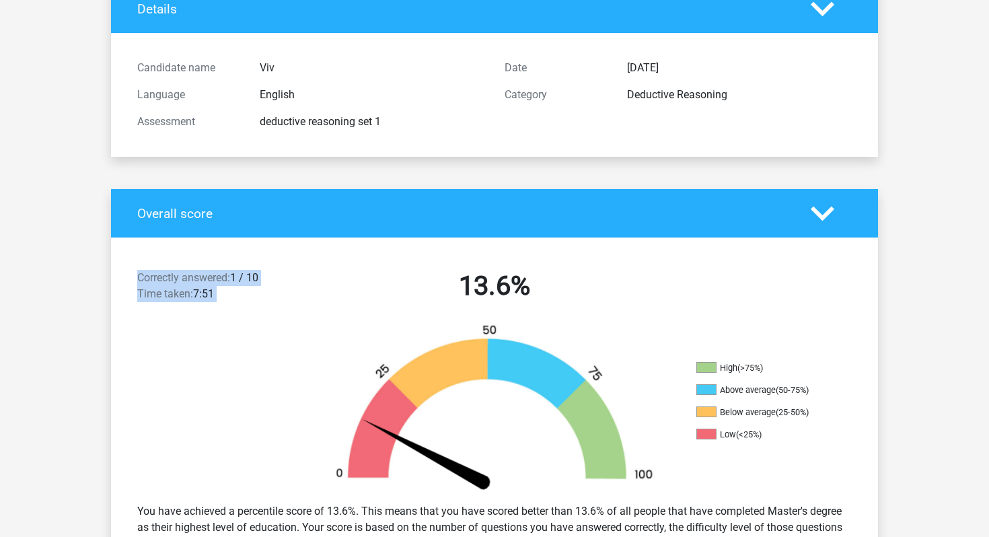
drag, startPoint x: 133, startPoint y: 277, endPoint x: 338, endPoint y: 295, distance: 205.3
click at [338, 295] on div "Correctly answered: 1 / 10 Time taken: 7:51 13.6%" at bounding box center [494, 289] width 767 height 70
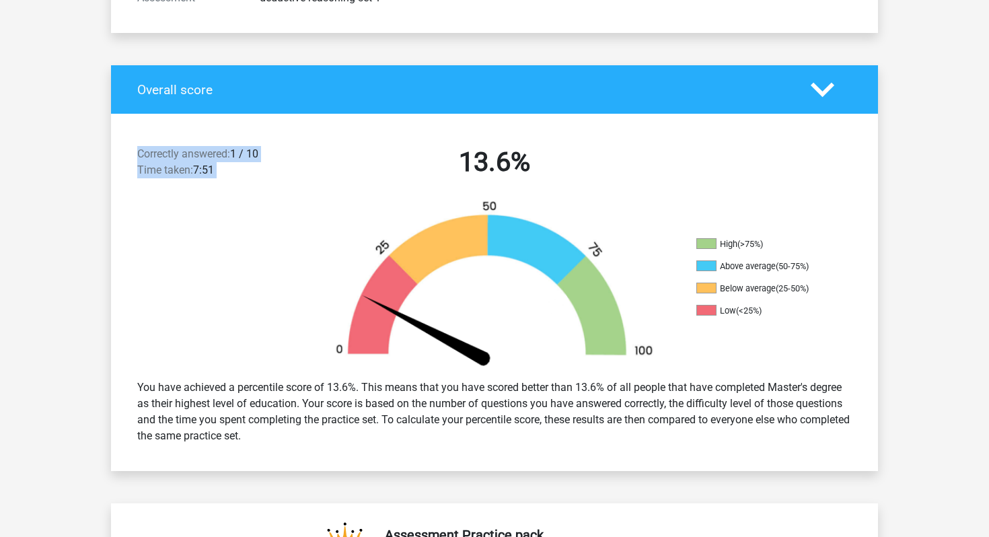
scroll to position [227, 0]
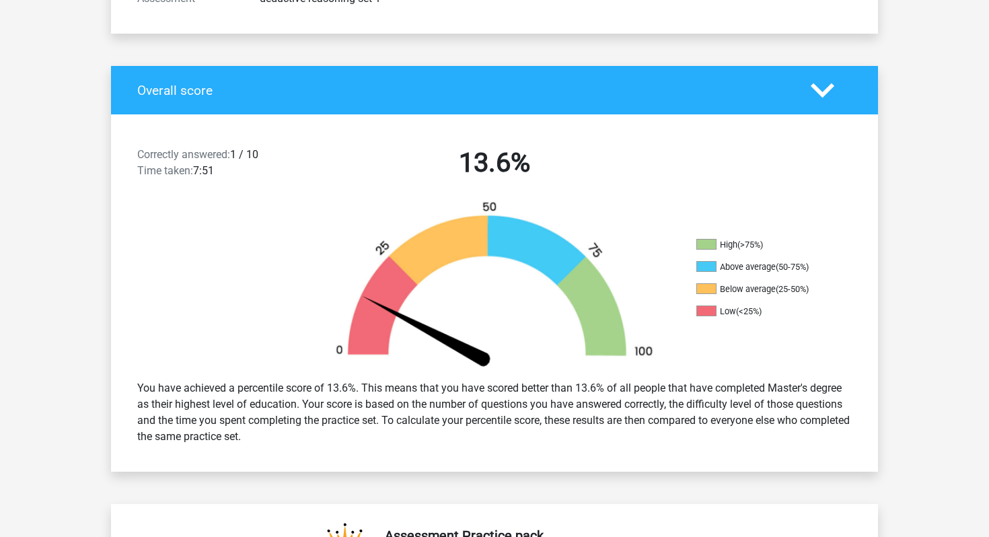
click at [282, 312] on div at bounding box center [207, 285] width 192 height 169
drag, startPoint x: 144, startPoint y: 386, endPoint x: 514, endPoint y: 451, distance: 375.8
click at [514, 451] on div "You have achieved a percentile score of 13.6%. This means that you have scored …" at bounding box center [494, 412] width 767 height 86
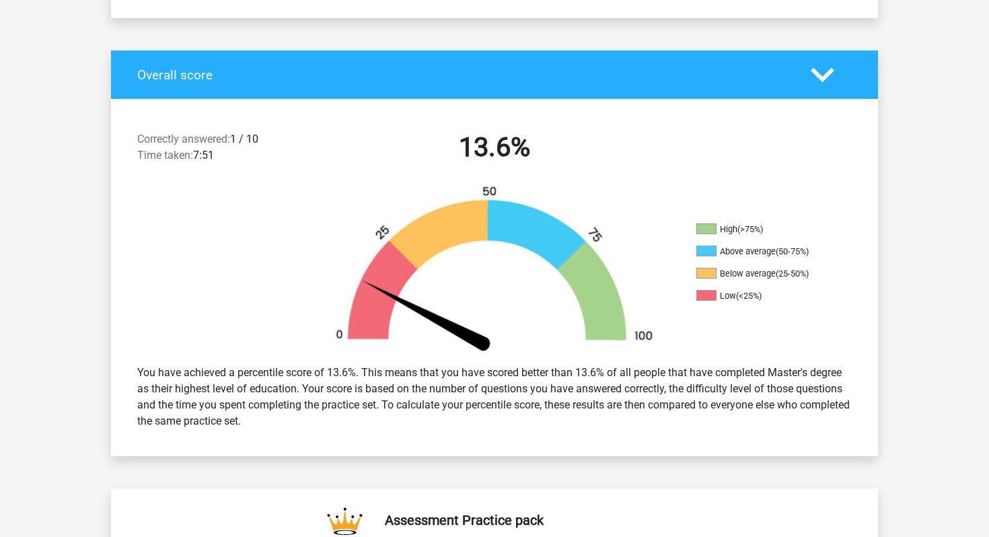
click at [276, 415] on div "You have achieved a percentile score of 13.6%. This means that you have scored …" at bounding box center [494, 396] width 735 height 75
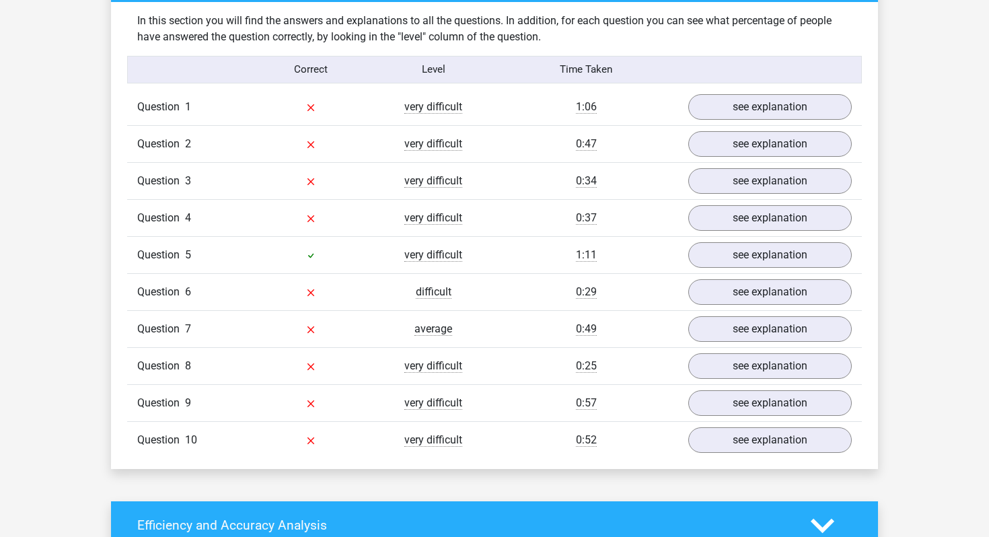
scroll to position [1084, 0]
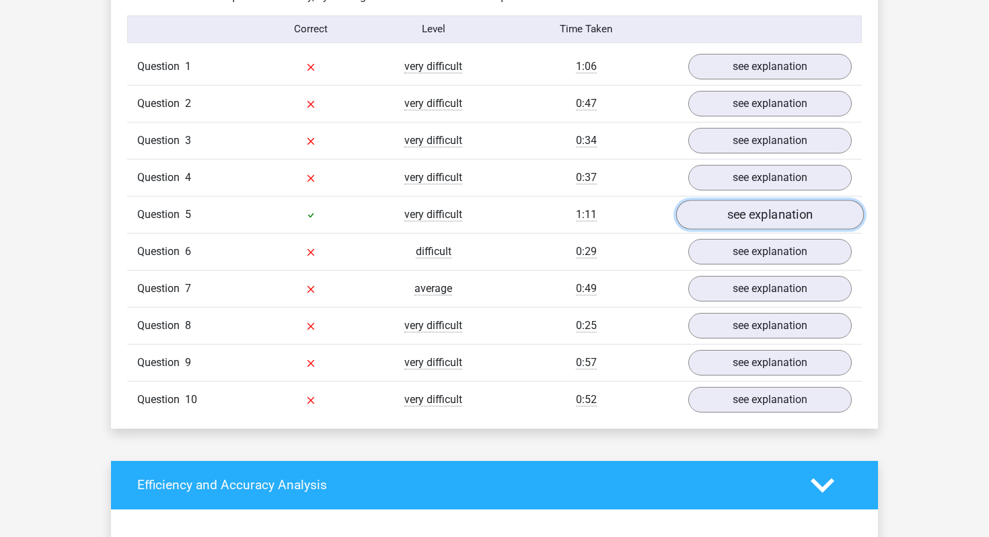
click at [733, 217] on link "see explanation" at bounding box center [770, 215] width 188 height 30
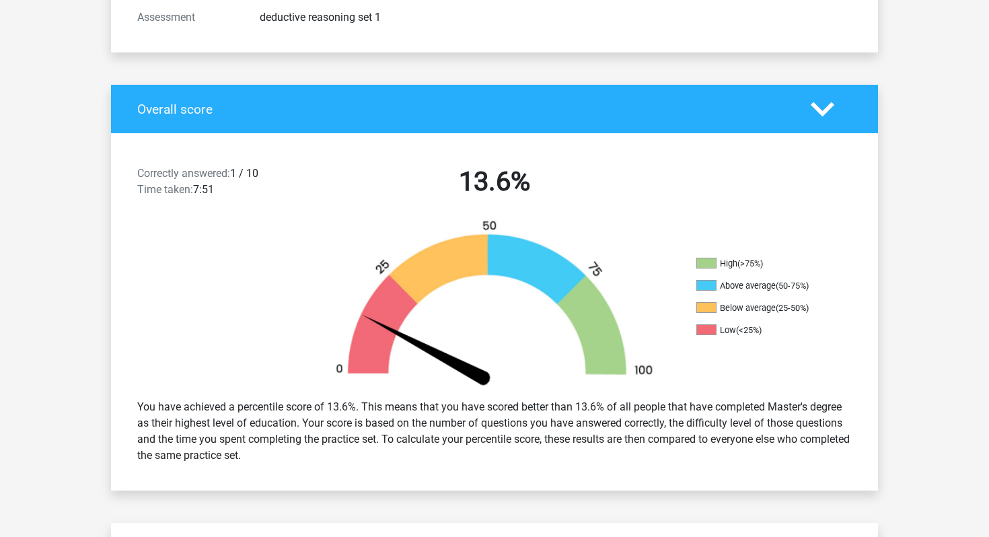
scroll to position [0, 0]
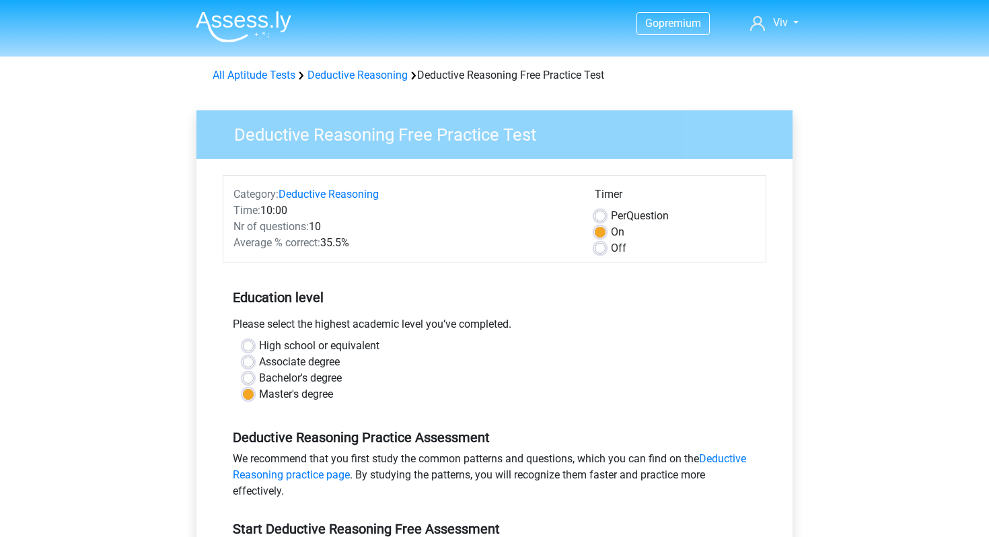
scroll to position [256, 0]
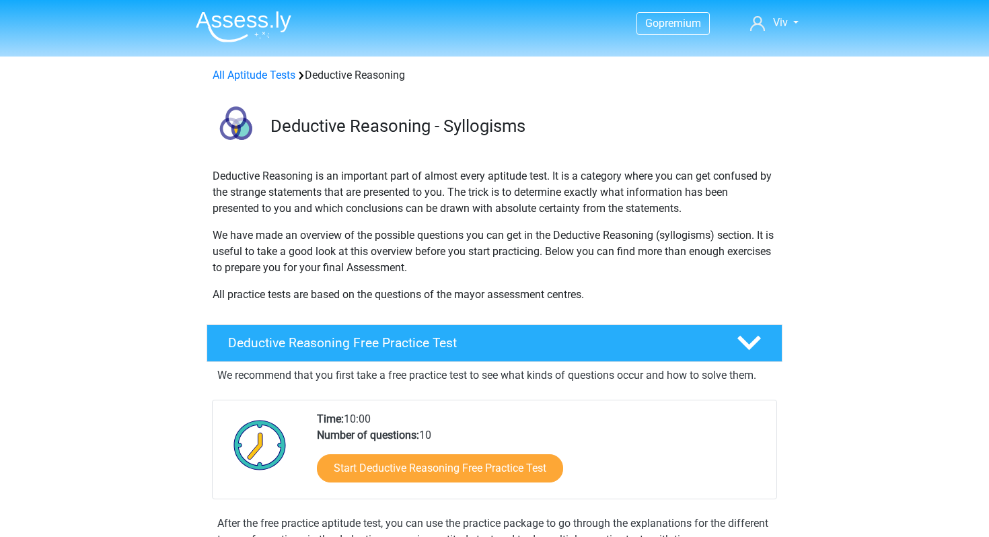
scroll to position [102, 0]
